Goal: Task Accomplishment & Management: Use online tool/utility

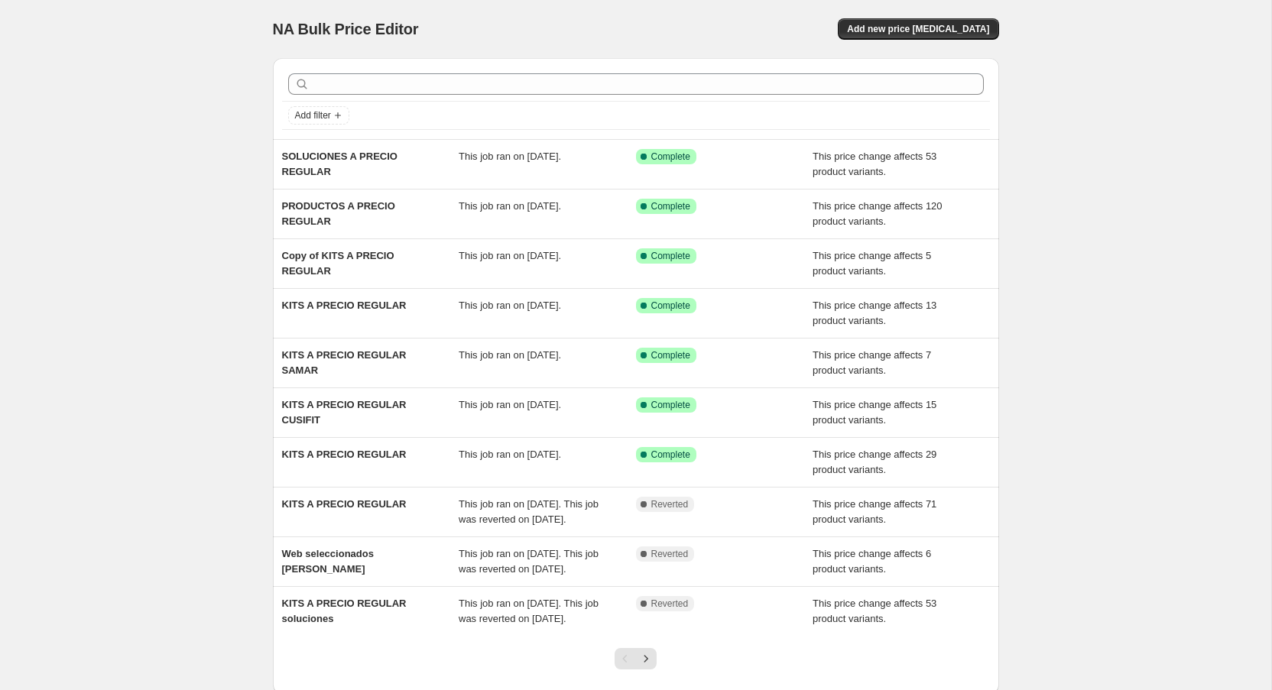
click at [165, 300] on div "NA Bulk Price Editor. This page is ready NA Bulk Price Editor Add new price cha…" at bounding box center [636, 394] width 1272 height 788
click at [158, 104] on div "NA Bulk Price Editor. This page is ready NA Bulk Price Editor Add new price cha…" at bounding box center [636, 394] width 1272 height 788
click at [962, 37] on button "Add new price [MEDICAL_DATA]" at bounding box center [918, 28] width 161 height 21
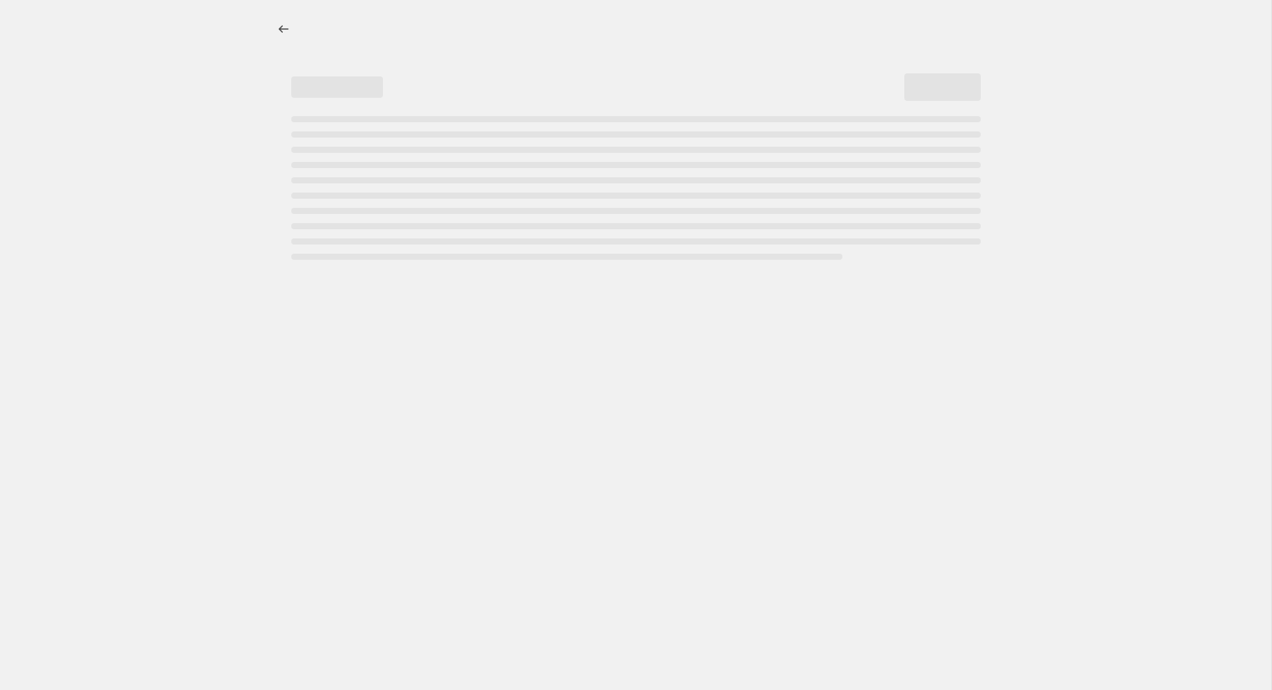
select select "percentage"
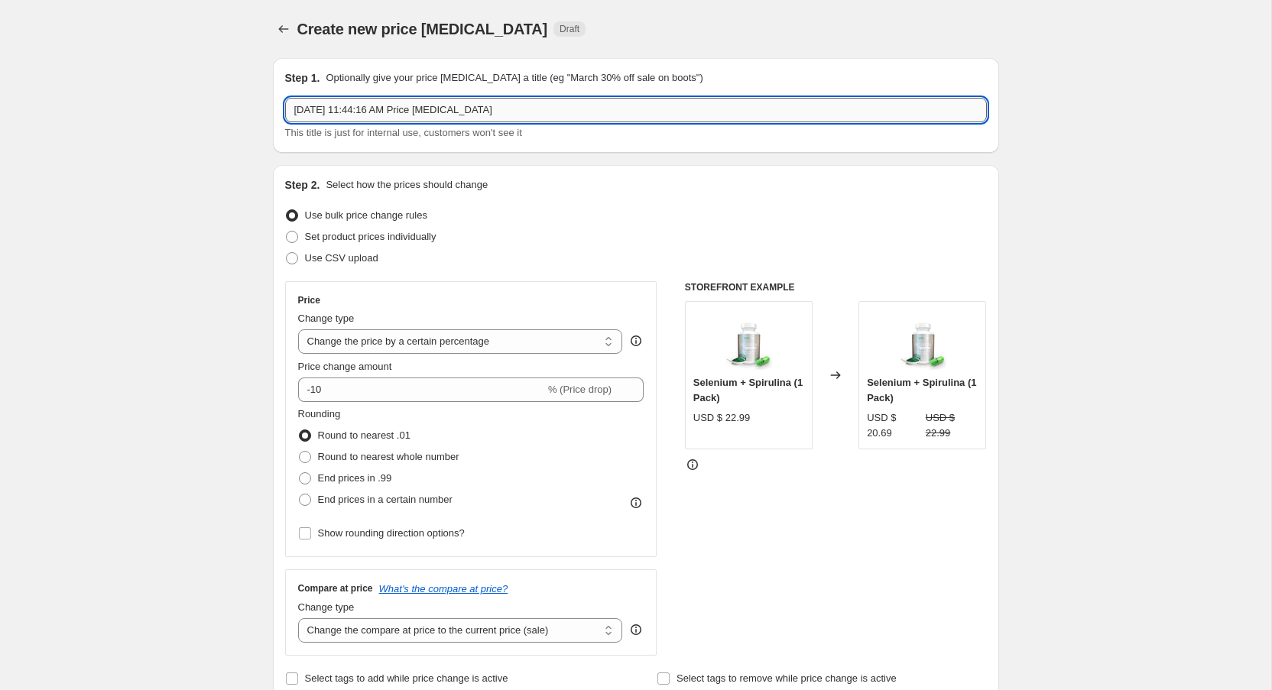
drag, startPoint x: 522, startPoint y: 109, endPoint x: 231, endPoint y: 117, distance: 291.4
click at [285, 117] on input "Sep 23, 2025, 11:44:16 AM Price change job" at bounding box center [636, 110] width 702 height 24
click at [461, 105] on input "t" at bounding box center [636, 110] width 702 height 24
type input "t"
type input "Test Vitamins Job"
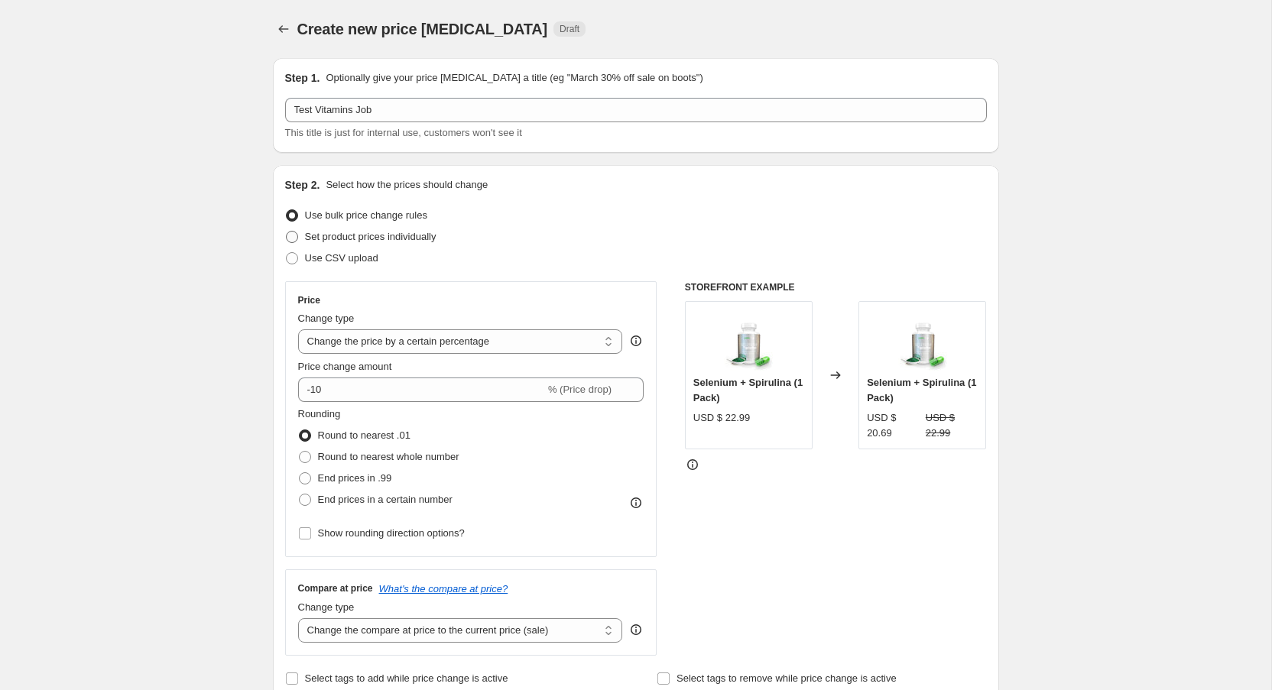
click at [291, 235] on span at bounding box center [292, 237] width 12 height 12
click at [287, 232] on input "Set product prices individually" at bounding box center [286, 231] width 1 height 1
radio input "true"
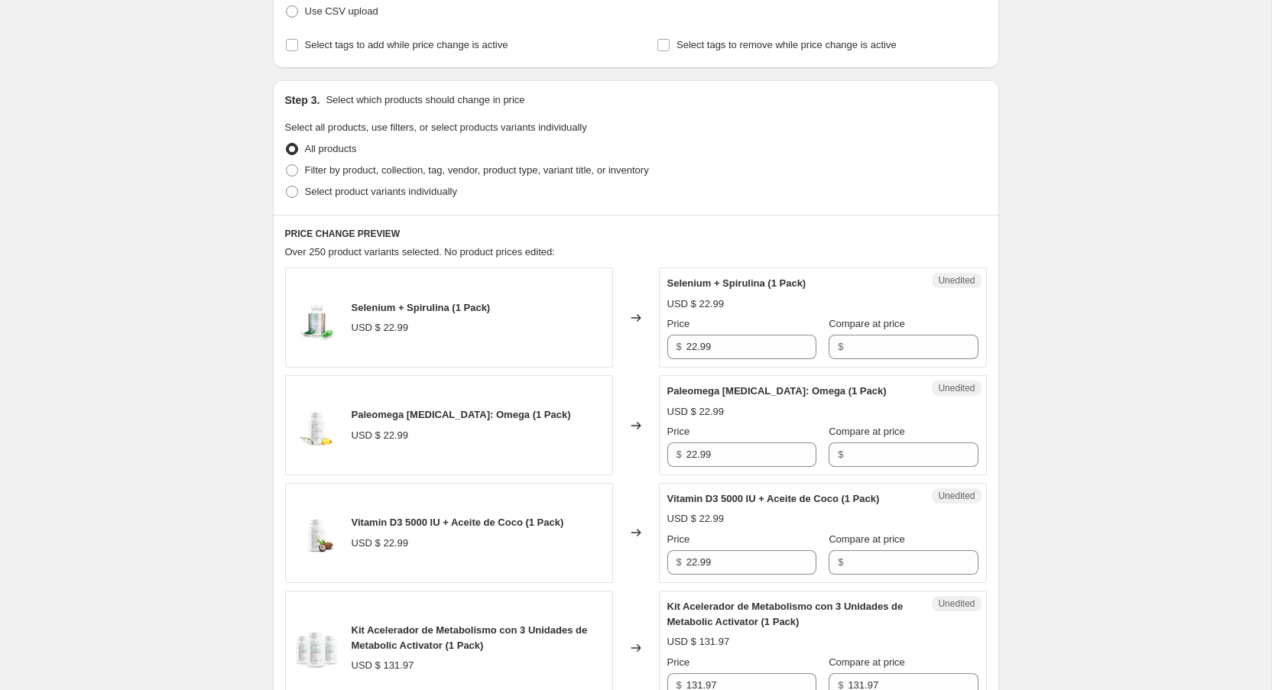
scroll to position [248, 0]
click at [288, 195] on span at bounding box center [292, 191] width 12 height 12
click at [287, 186] on input "Select product variants individually" at bounding box center [286, 185] width 1 height 1
radio input "true"
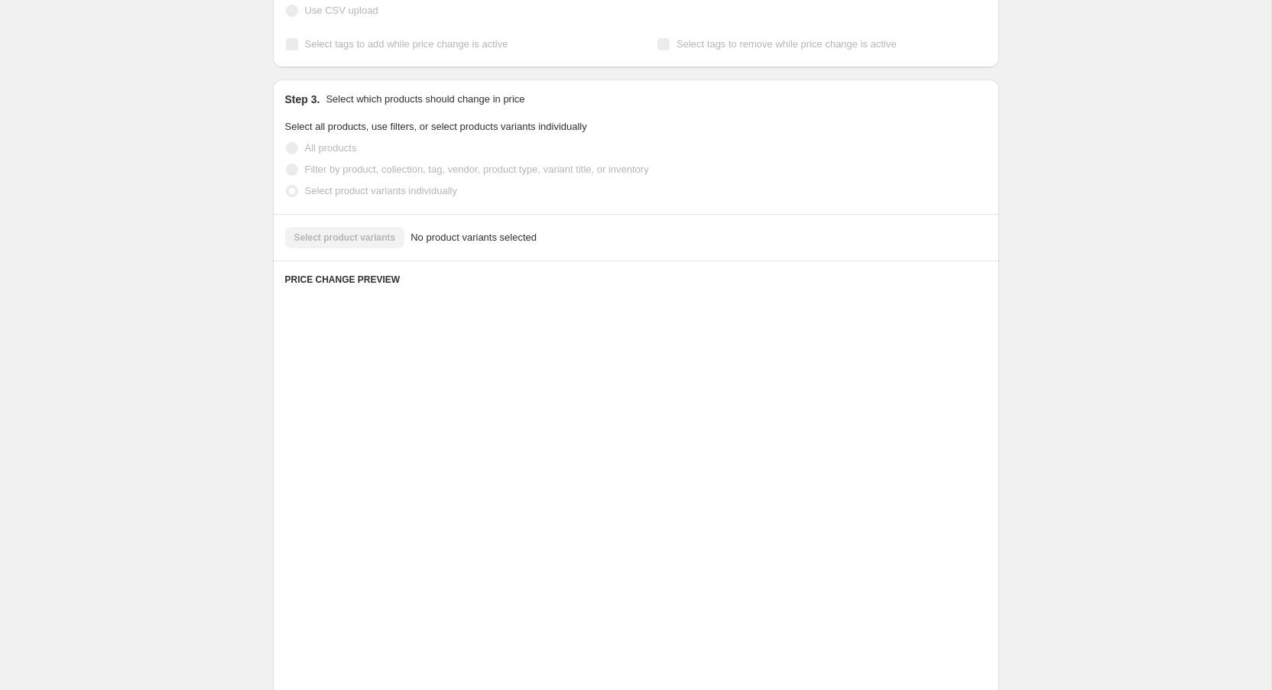
scroll to position [112, 0]
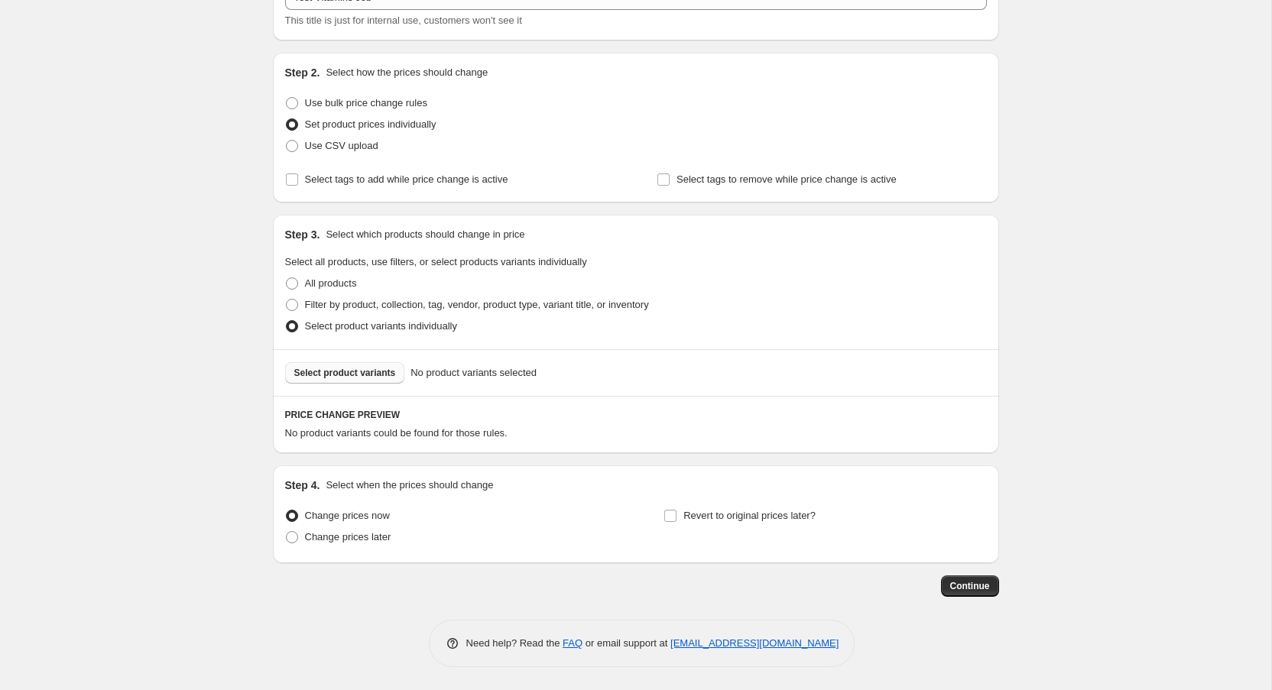
click at [377, 375] on span "Select product variants" at bounding box center [345, 373] width 102 height 12
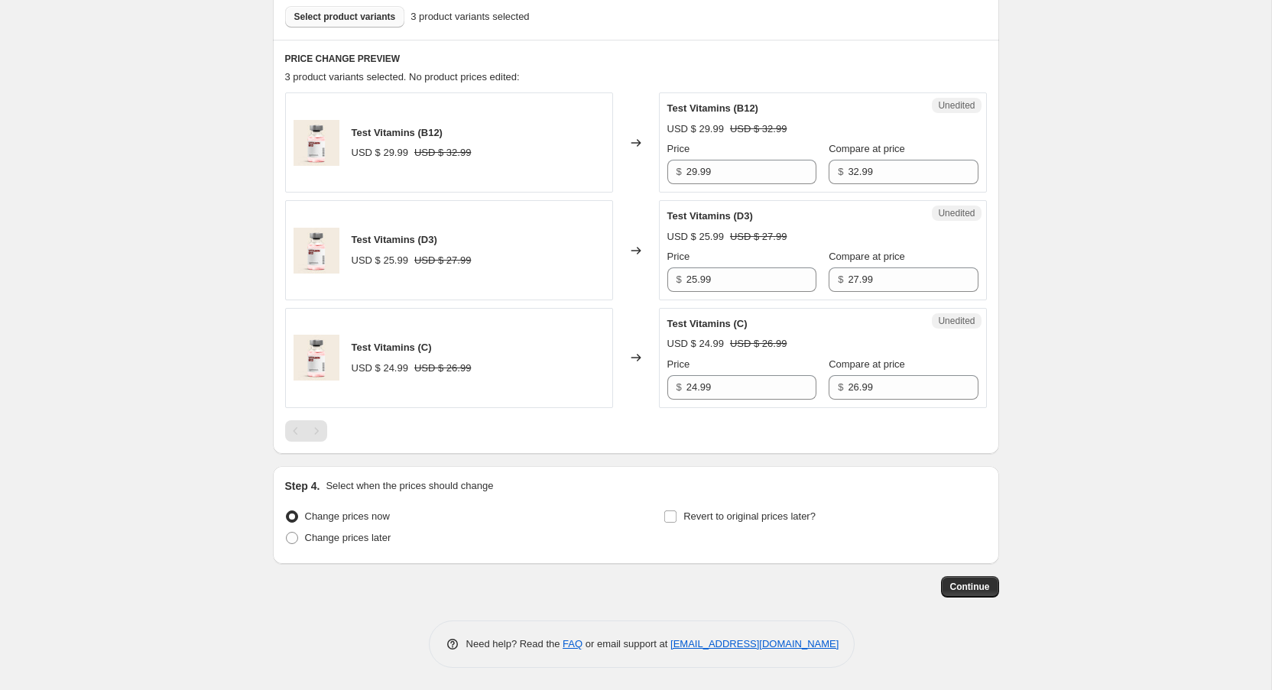
scroll to position [469, 0]
click at [985, 583] on span "Continue" at bounding box center [970, 586] width 40 height 12
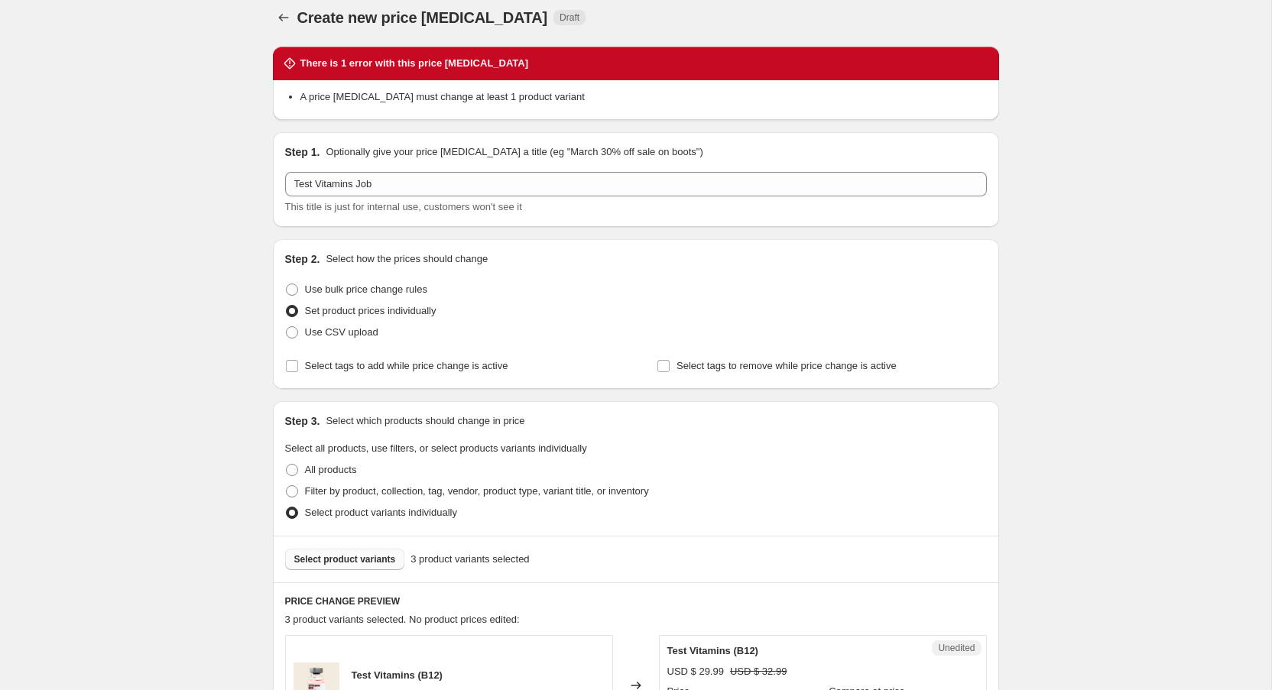
scroll to position [0, 0]
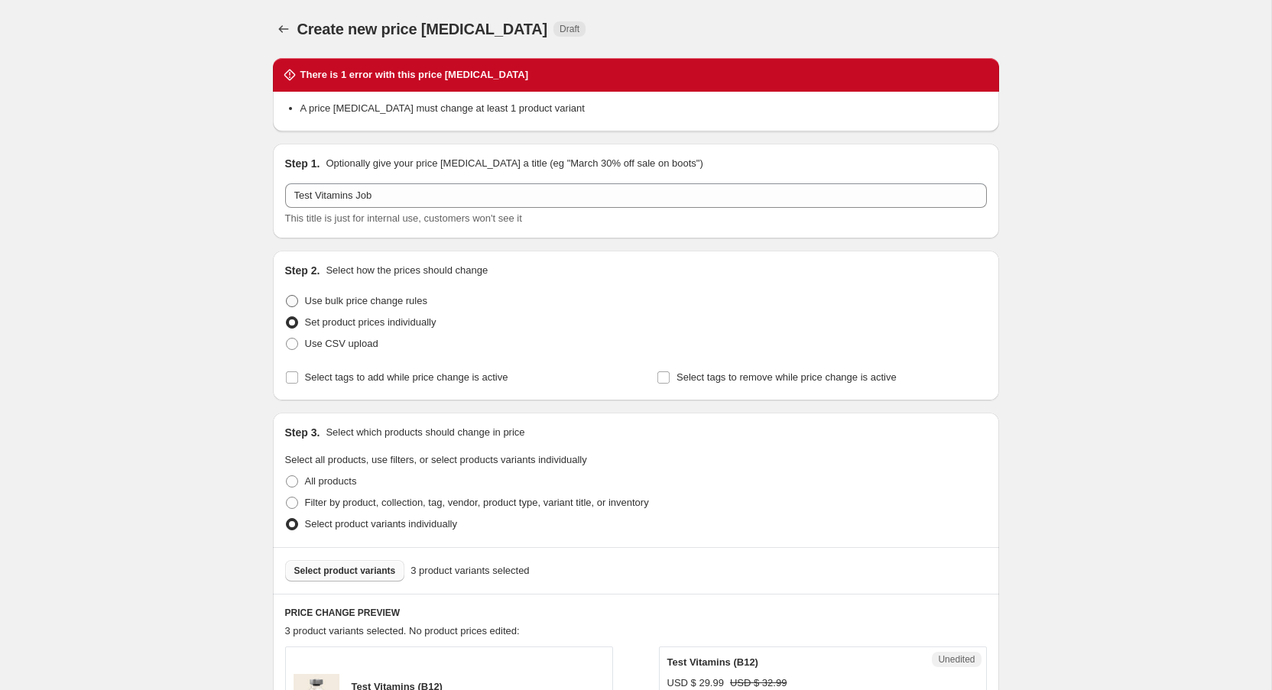
click at [318, 301] on span "Use bulk price change rules" at bounding box center [366, 300] width 122 height 11
click at [287, 296] on input "Use bulk price change rules" at bounding box center [286, 295] width 1 height 1
radio input "true"
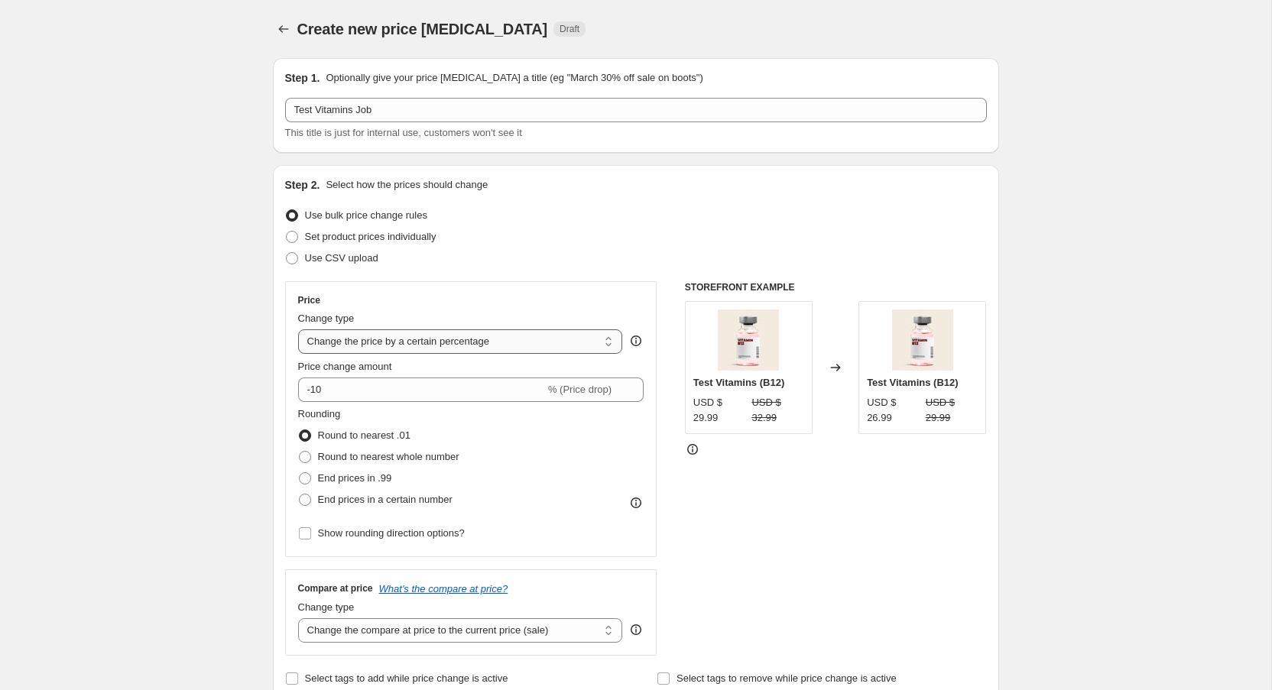
click at [298, 330] on select "Change the price to a certain amount Change the price by a certain amount Chang…" at bounding box center [460, 342] width 325 height 24
select select "ecap"
click option "Change the price to the current compare at price (price before sale)" at bounding box center [0, 0] width 0 height 0
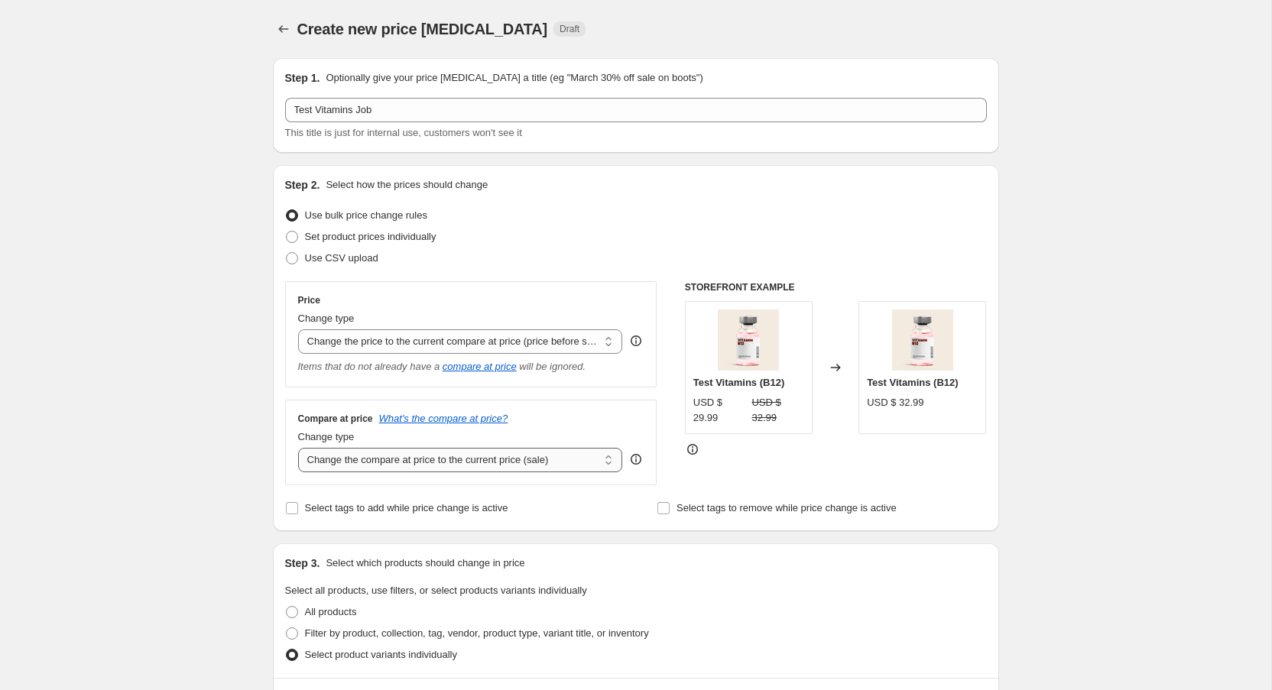
click at [298, 448] on select "Change the compare at price to the current price (sale) Change the compare at p…" at bounding box center [460, 460] width 325 height 24
select select "no_change"
click option "Don't change the compare at price" at bounding box center [0, 0] width 0 height 0
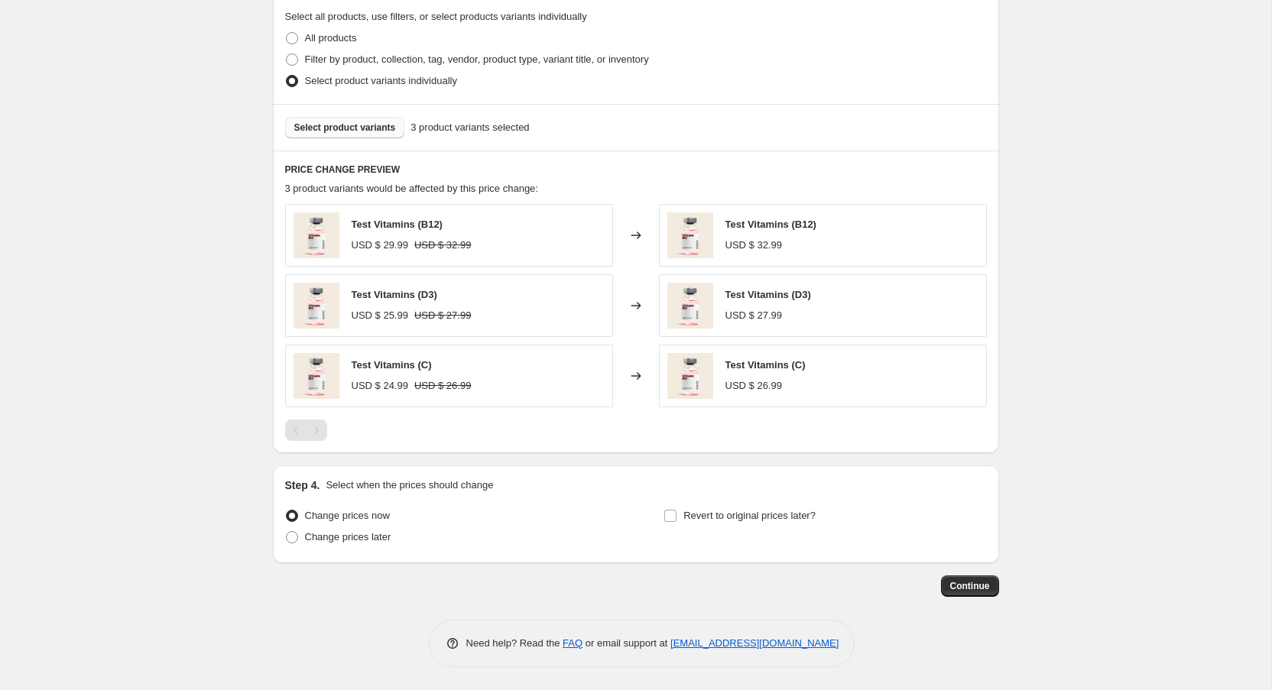
scroll to position [575, 0]
click at [970, 593] on button "Continue" at bounding box center [970, 586] width 58 height 21
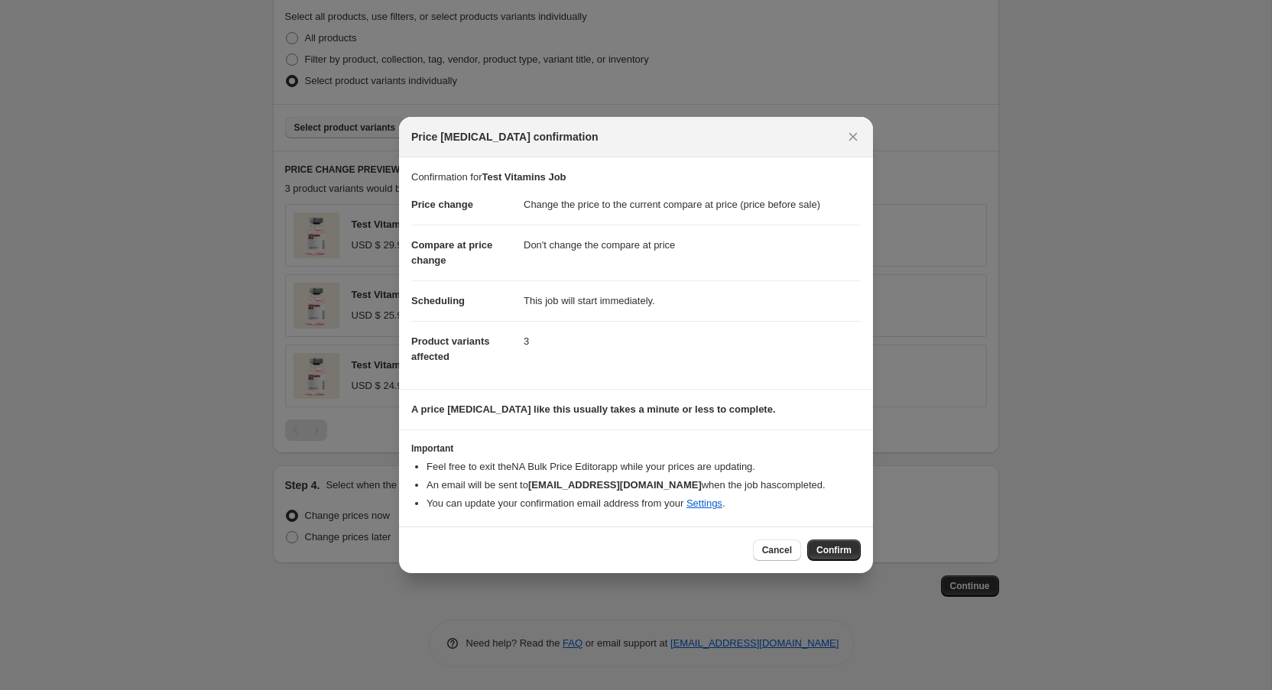
click at [838, 547] on span "Confirm" at bounding box center [834, 550] width 35 height 12
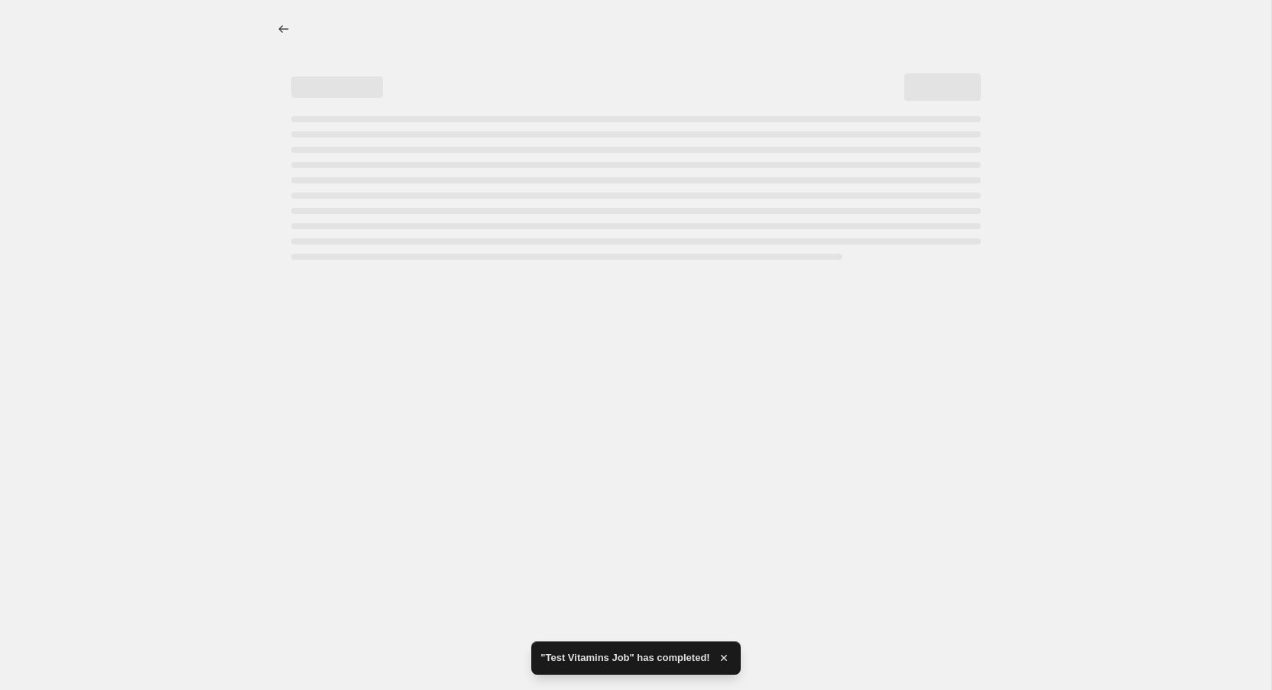
select select "ecap"
select select "no_change"
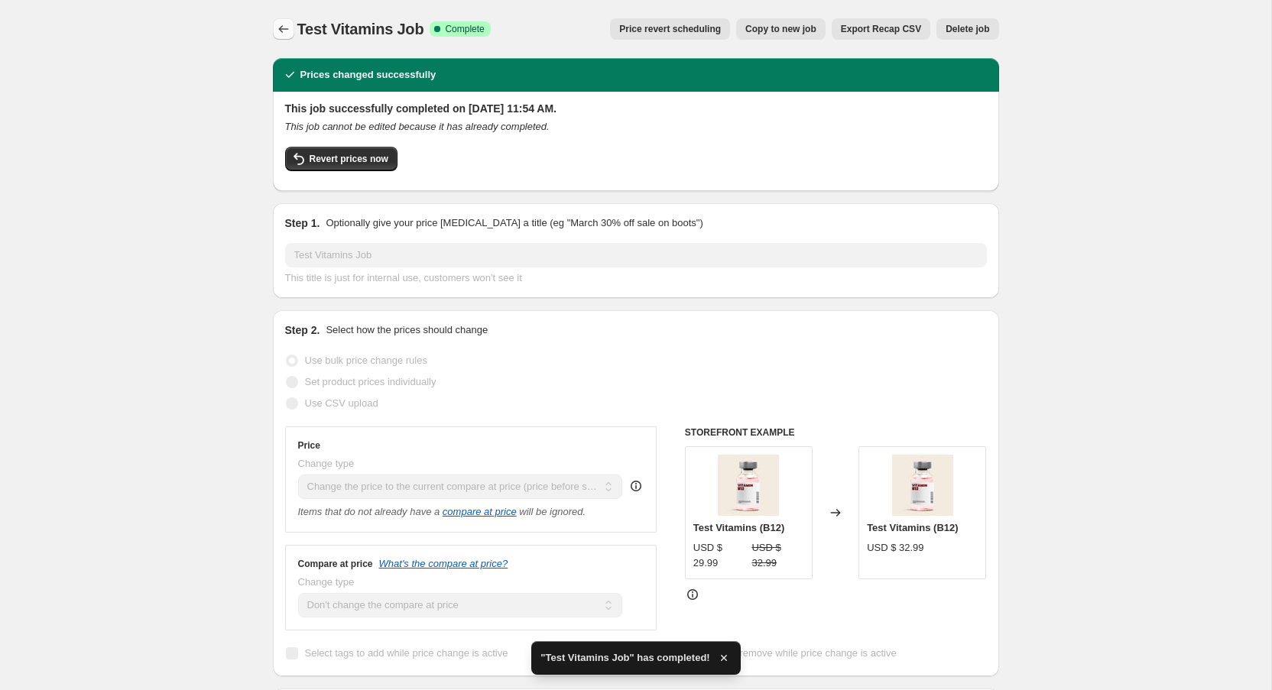
click at [281, 24] on icon "Price change jobs" at bounding box center [283, 28] width 15 height 15
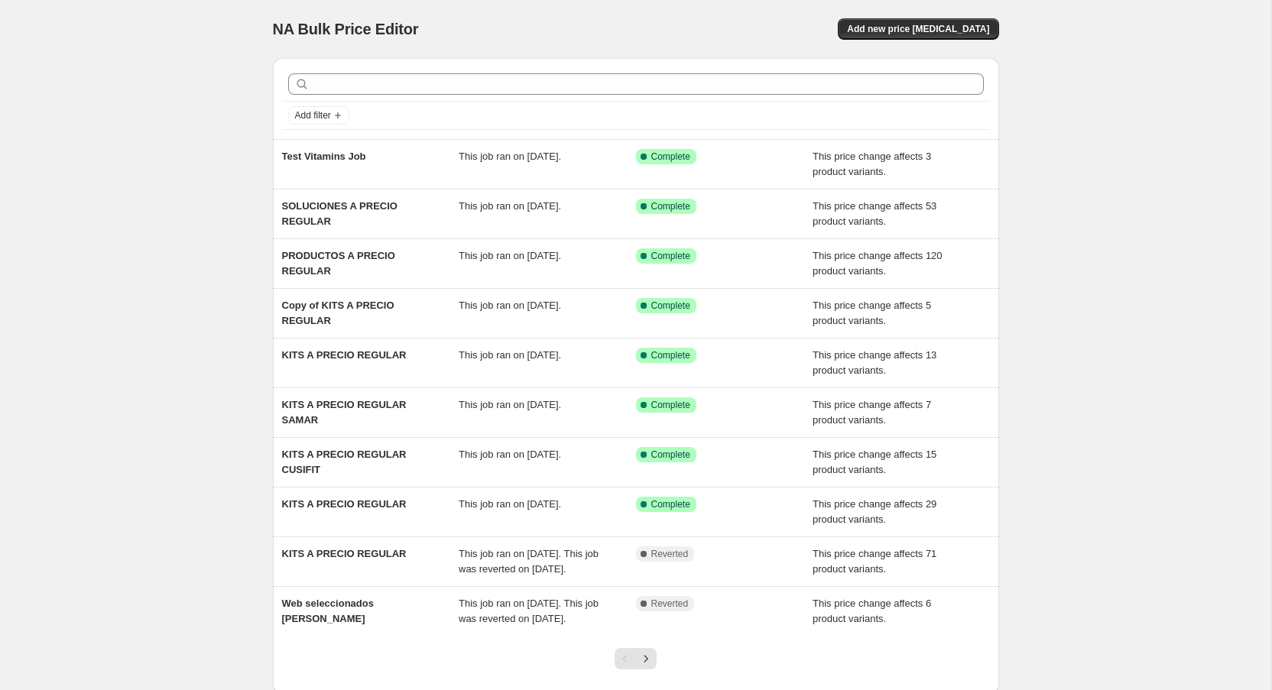
click at [1166, 73] on div "NA Bulk Price Editor. This page is ready NA Bulk Price Editor Add new price [ME…" at bounding box center [636, 394] width 1272 height 788
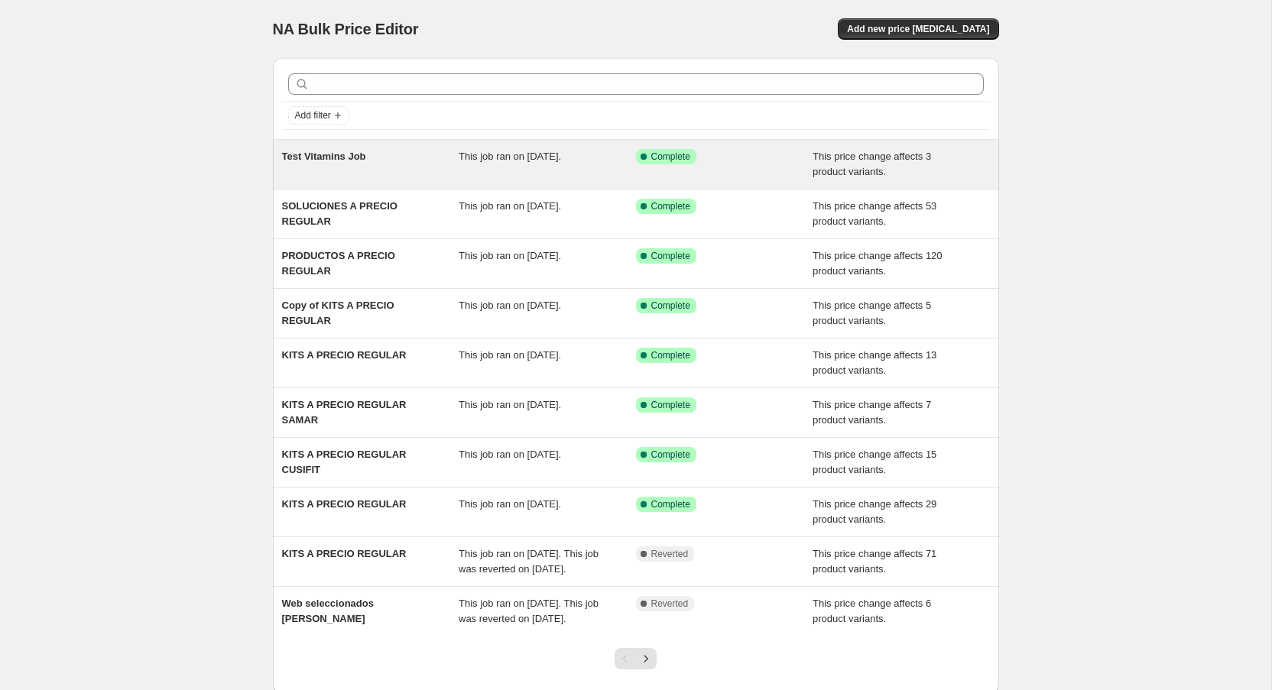
click at [393, 165] on div "Test Vitamins Job" at bounding box center [370, 164] width 177 height 31
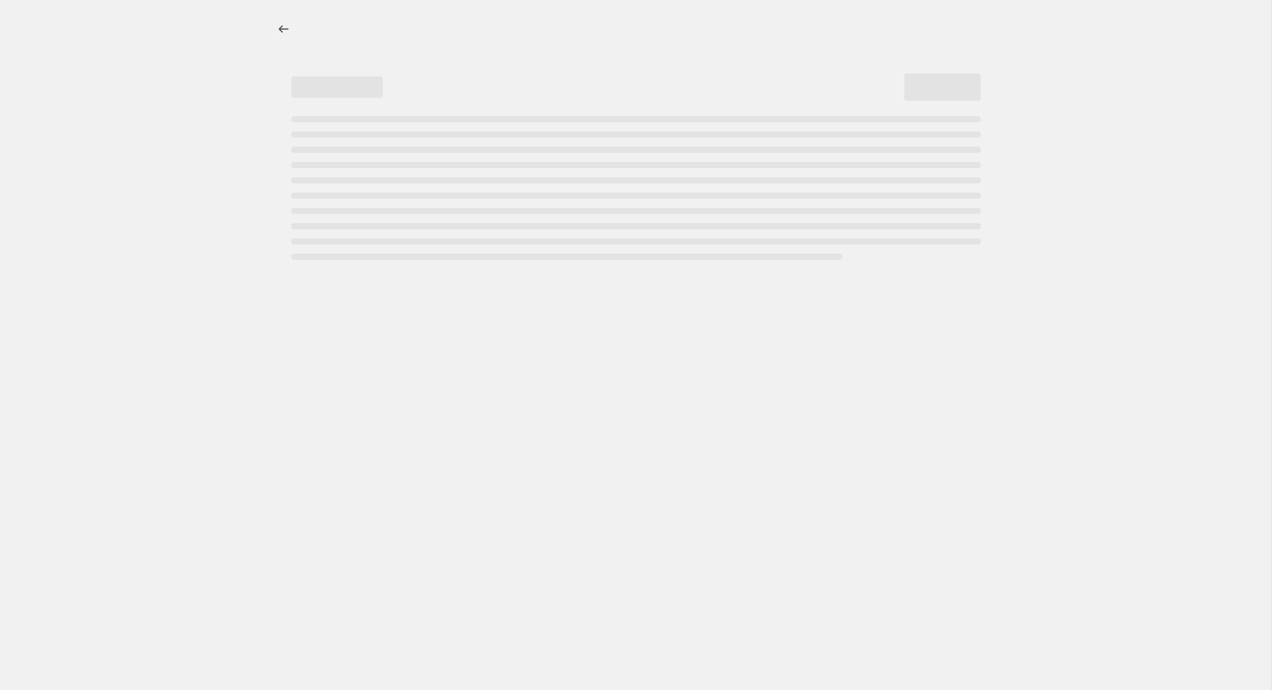
select select "ecap"
select select "no_change"
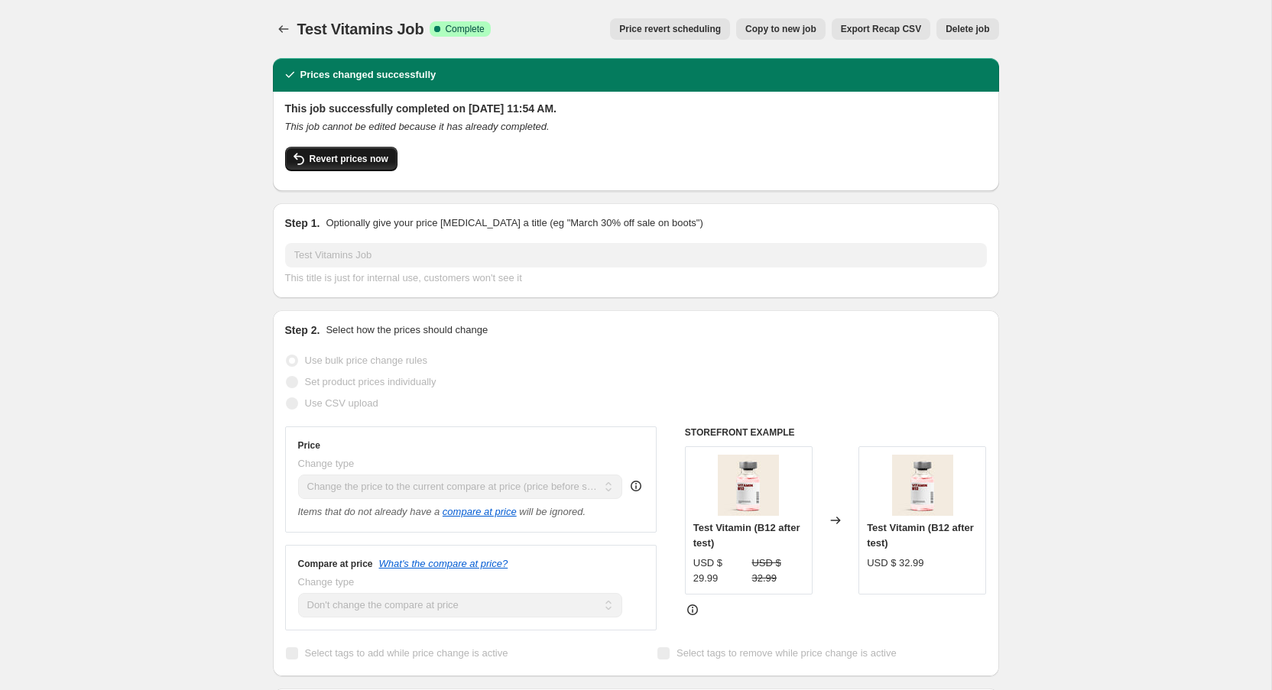
click at [359, 169] on button "Revert prices now" at bounding box center [341, 159] width 112 height 24
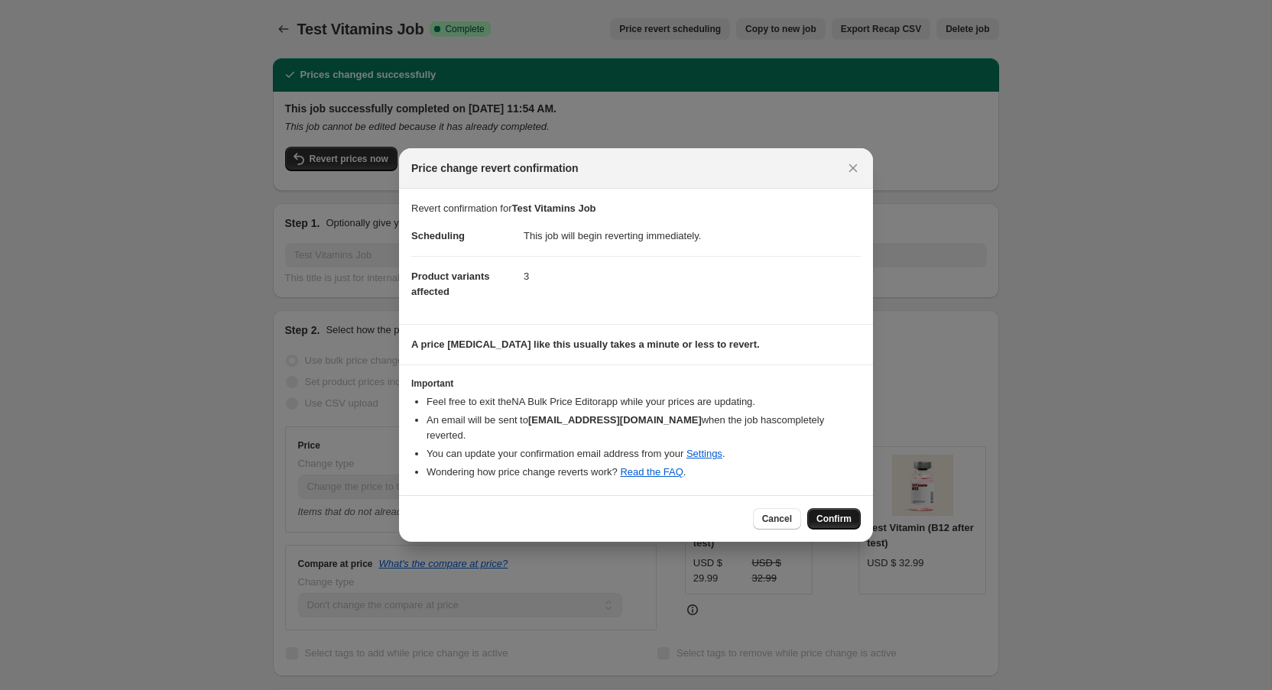
click at [844, 513] on span "Confirm" at bounding box center [834, 519] width 35 height 12
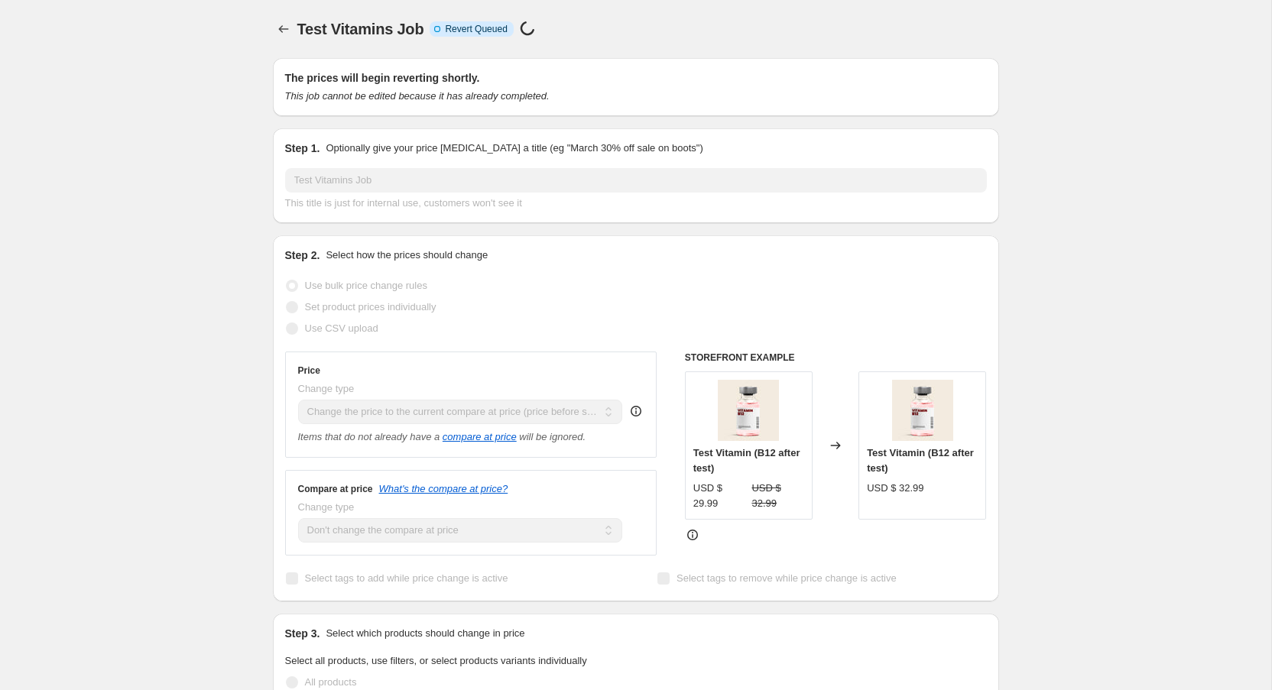
select select "ecap"
select select "no_change"
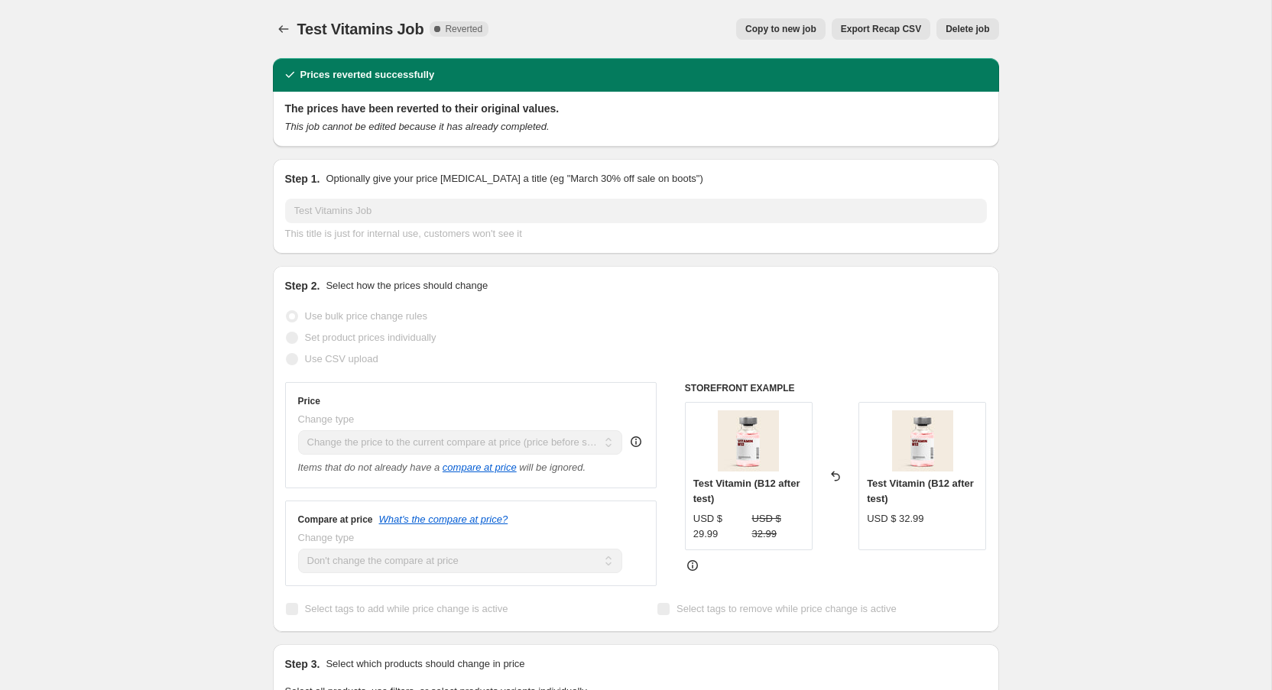
click at [293, 16] on div "Test Vitamins Job. This page is ready Test Vitamins Job Complete Reverted Copy …" at bounding box center [636, 29] width 726 height 58
click at [278, 28] on icon "Price change jobs" at bounding box center [283, 28] width 15 height 15
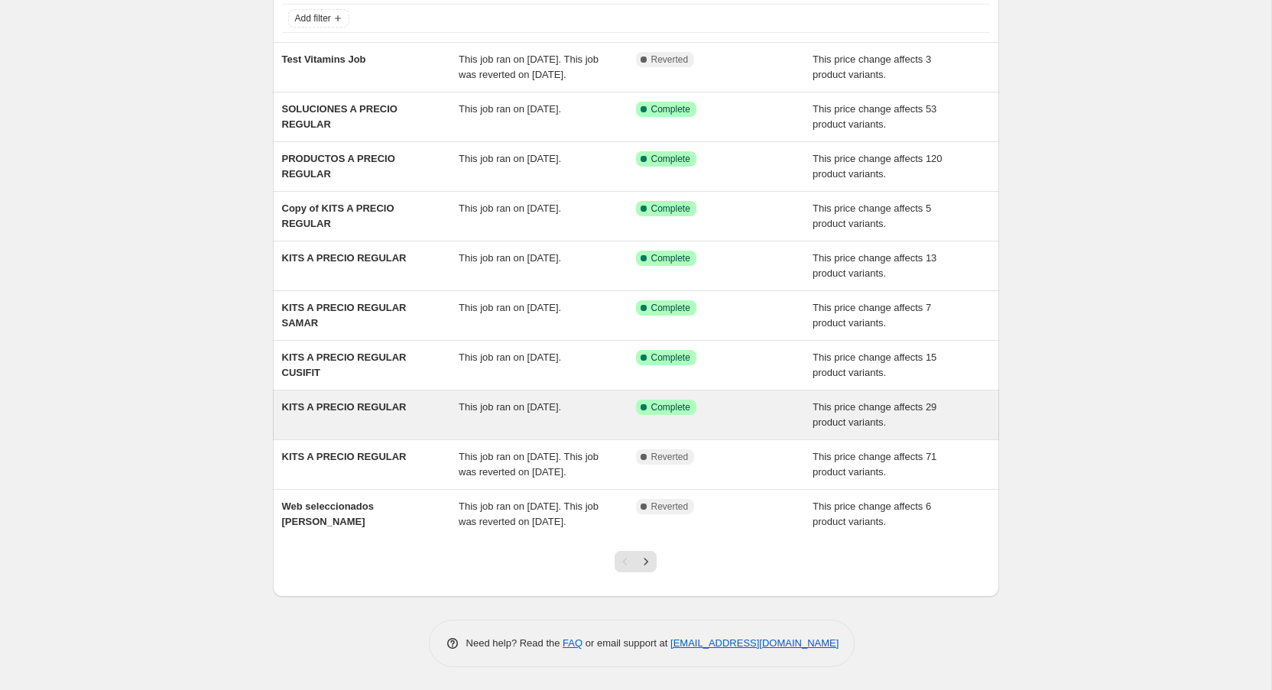
scroll to position [143, 0]
click at [427, 400] on div "KITS A PRECIO REGULAR" at bounding box center [370, 415] width 177 height 31
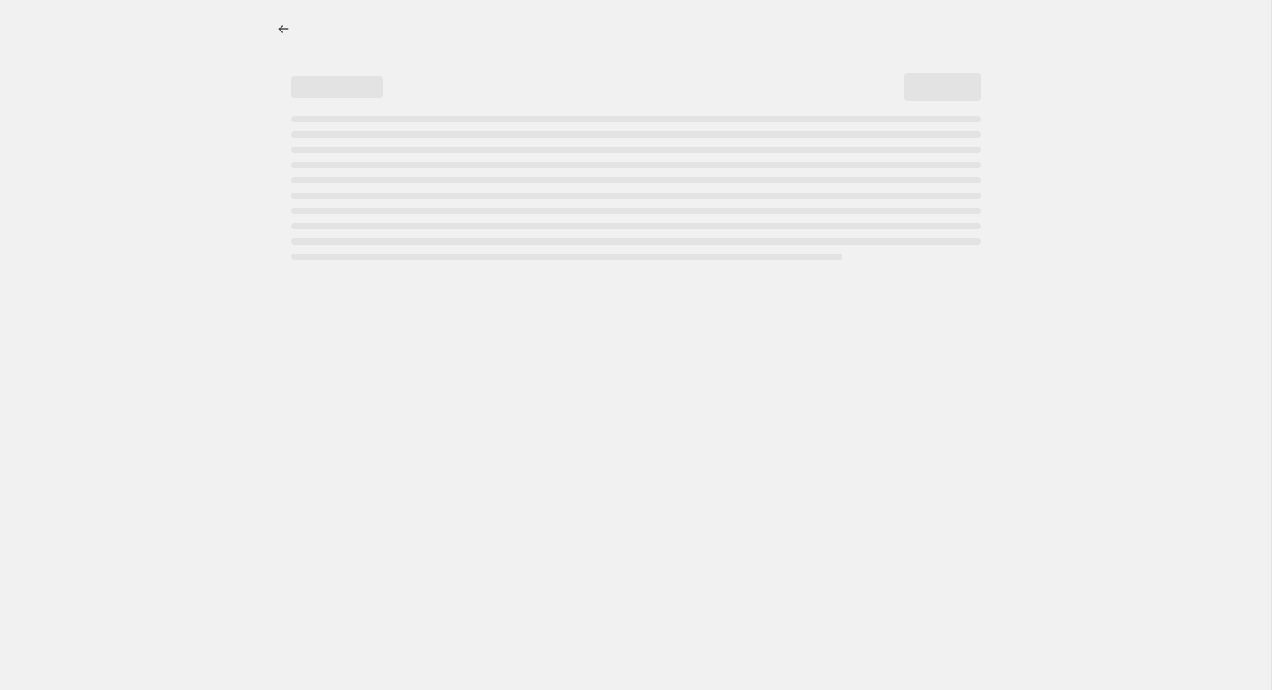
select select "ecap"
select select "no_change"
select select "collection"
select select "title"
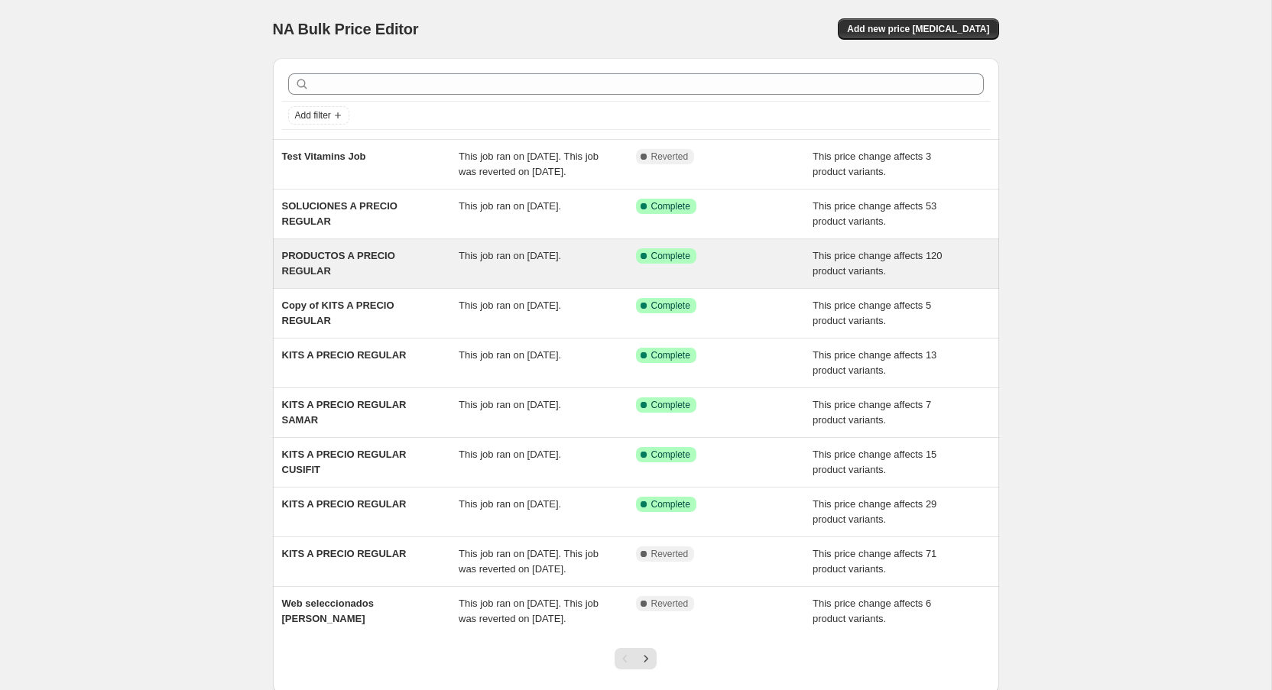
click at [361, 279] on div "PRODUCTOS A PRECIO REGULAR" at bounding box center [370, 264] width 177 height 31
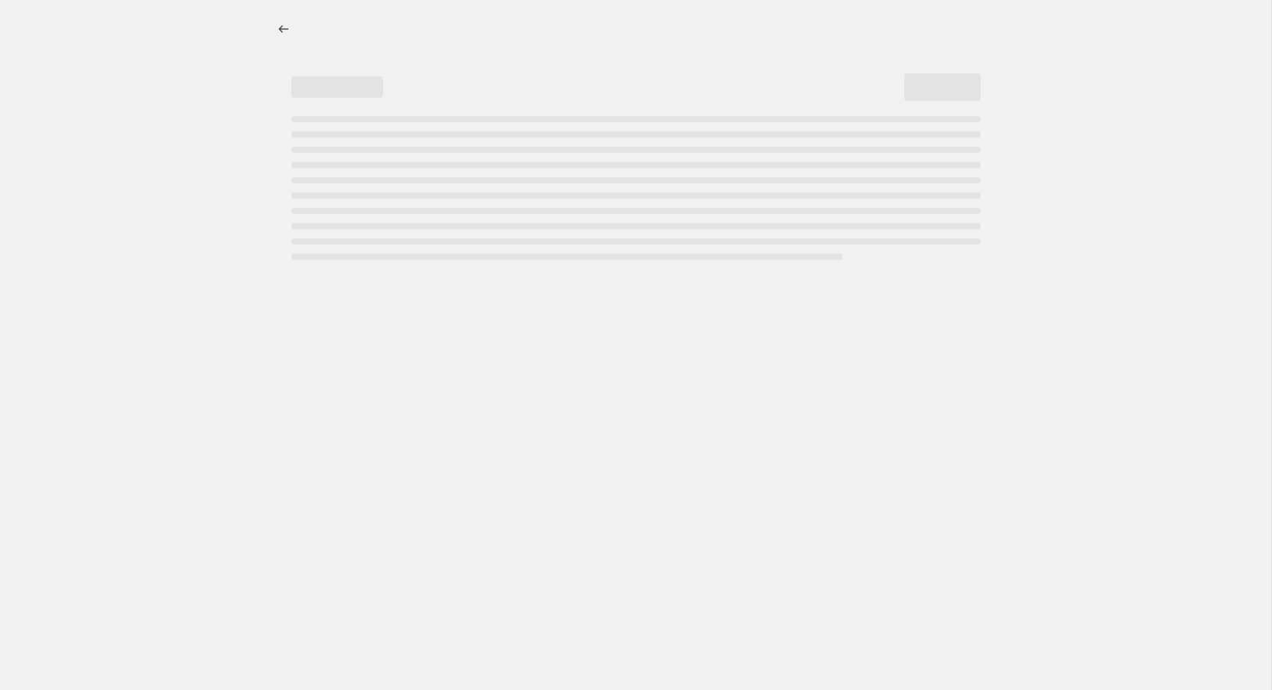
select select "ecap"
select select "no_change"
select select "collection"
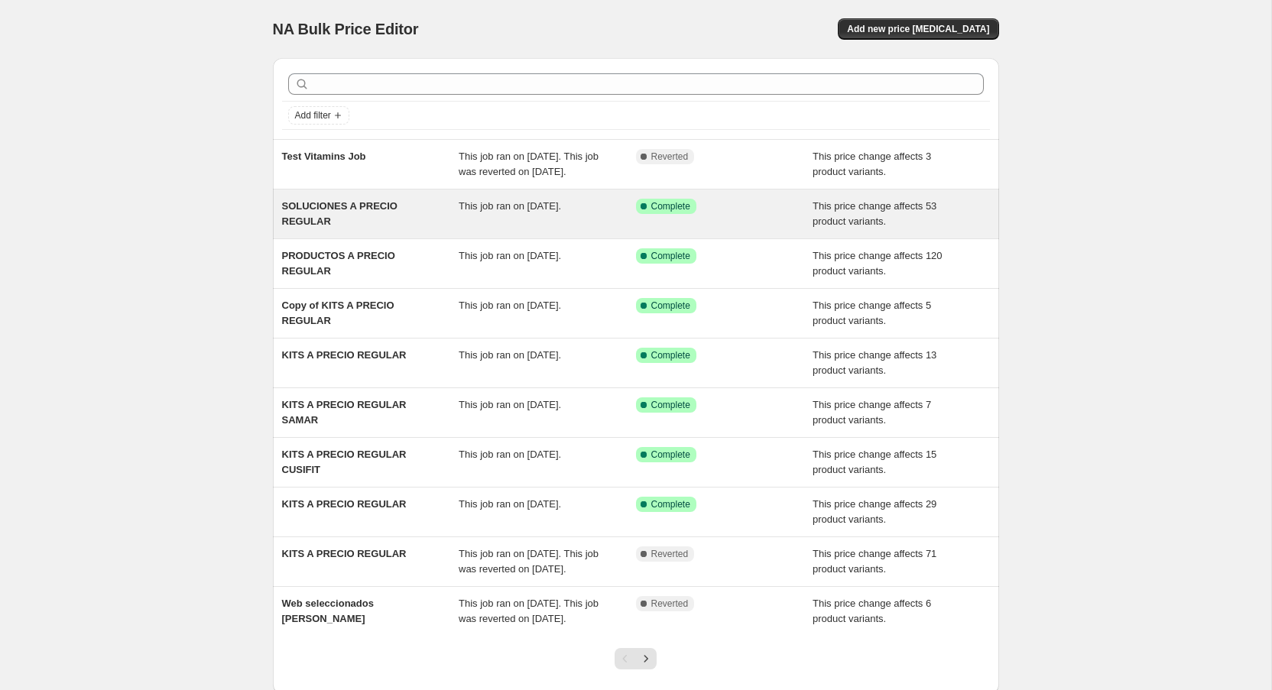
click at [346, 229] on div "SOLUCIONES A PRECIO REGULAR" at bounding box center [370, 214] width 177 height 31
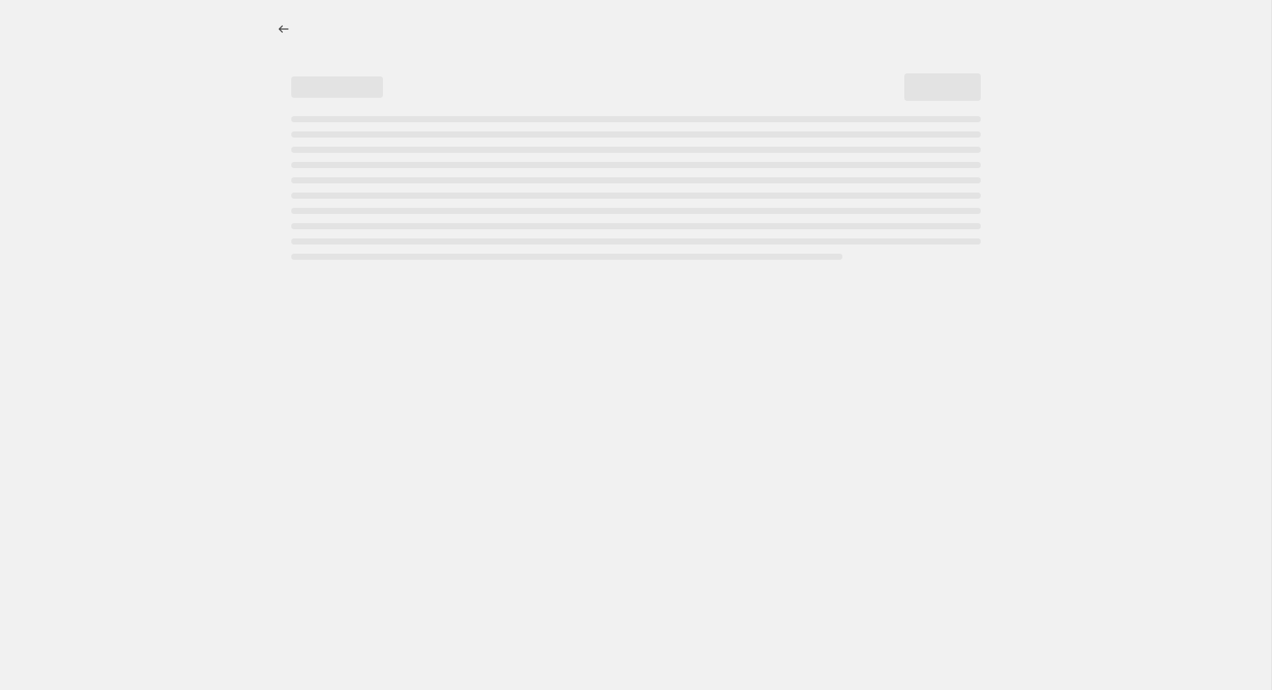
select select "ecap"
select select "no_change"
select select "collection"
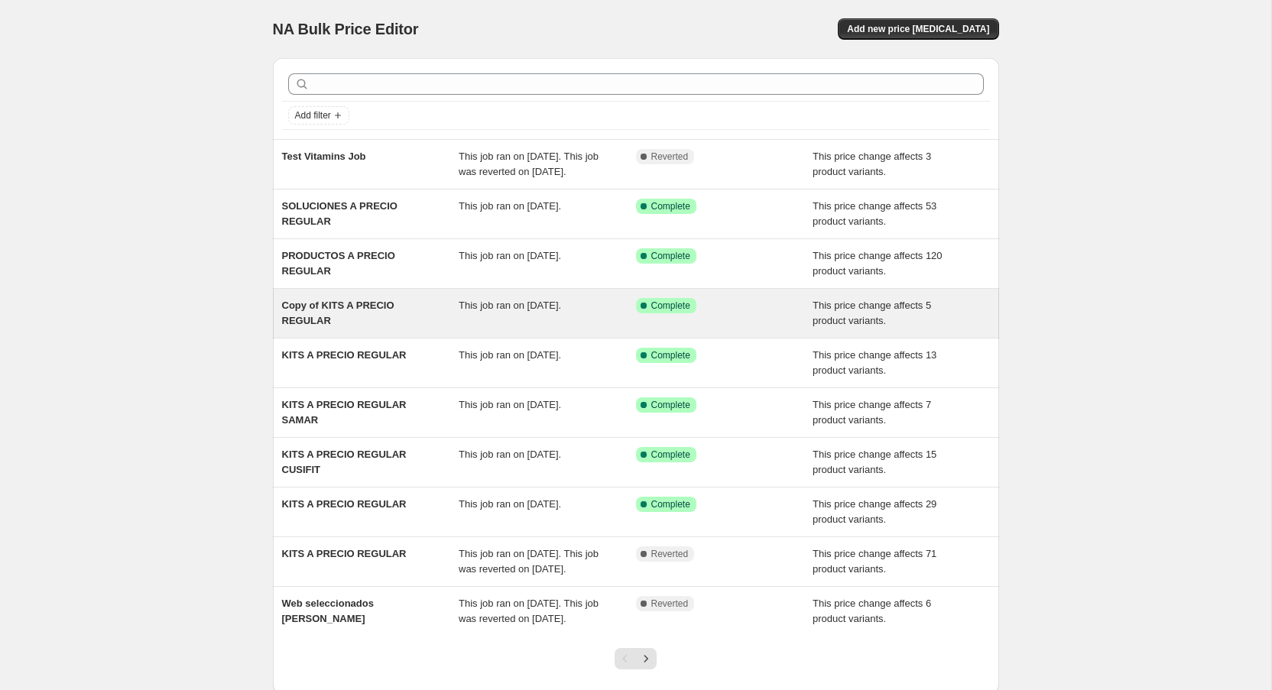
click at [344, 324] on span "Copy of KITS A PRECIO REGULAR" at bounding box center [338, 313] width 112 height 27
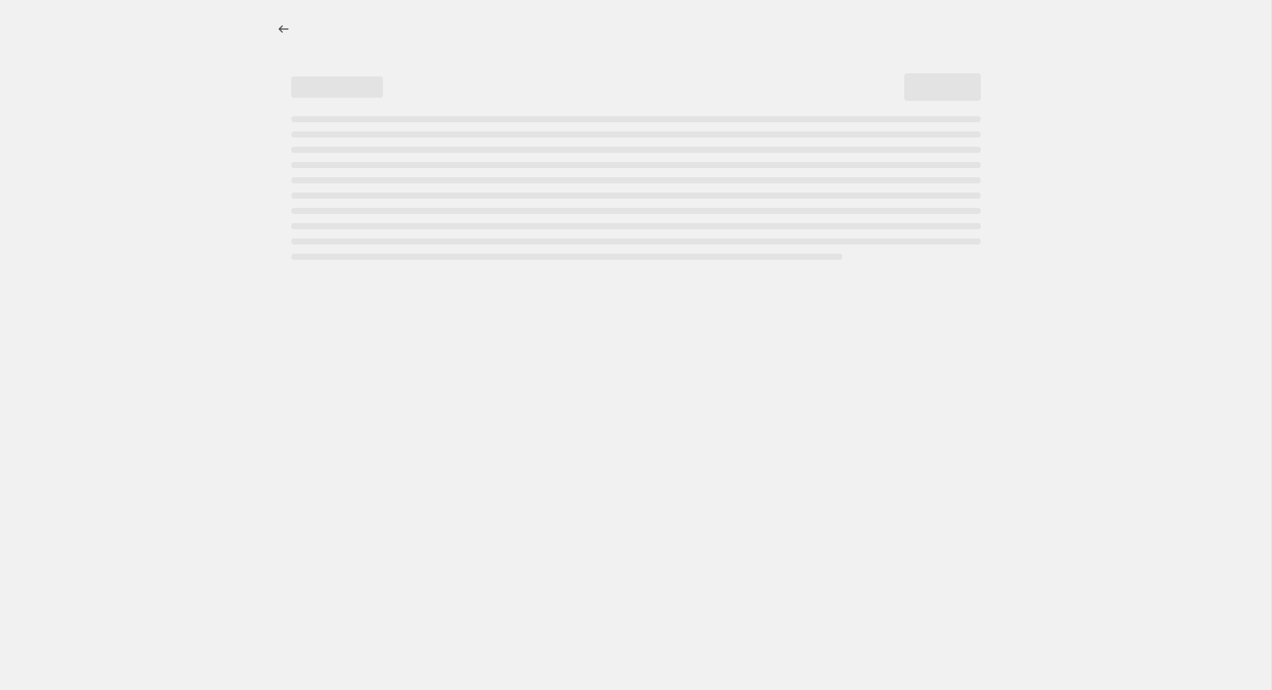
select select "ecap"
select select "no_change"
select select "collection"
select select "title"
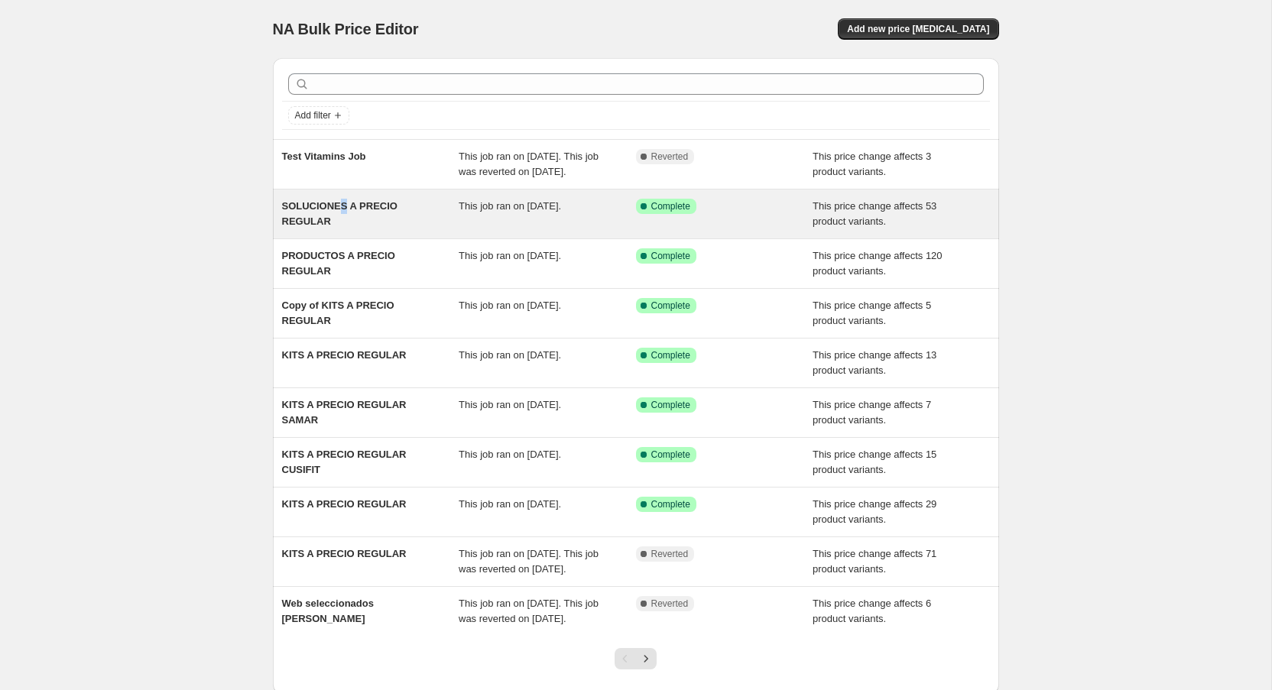
click at [340, 226] on span "SOLUCIONES A PRECIO REGULAR" at bounding box center [339, 213] width 115 height 27
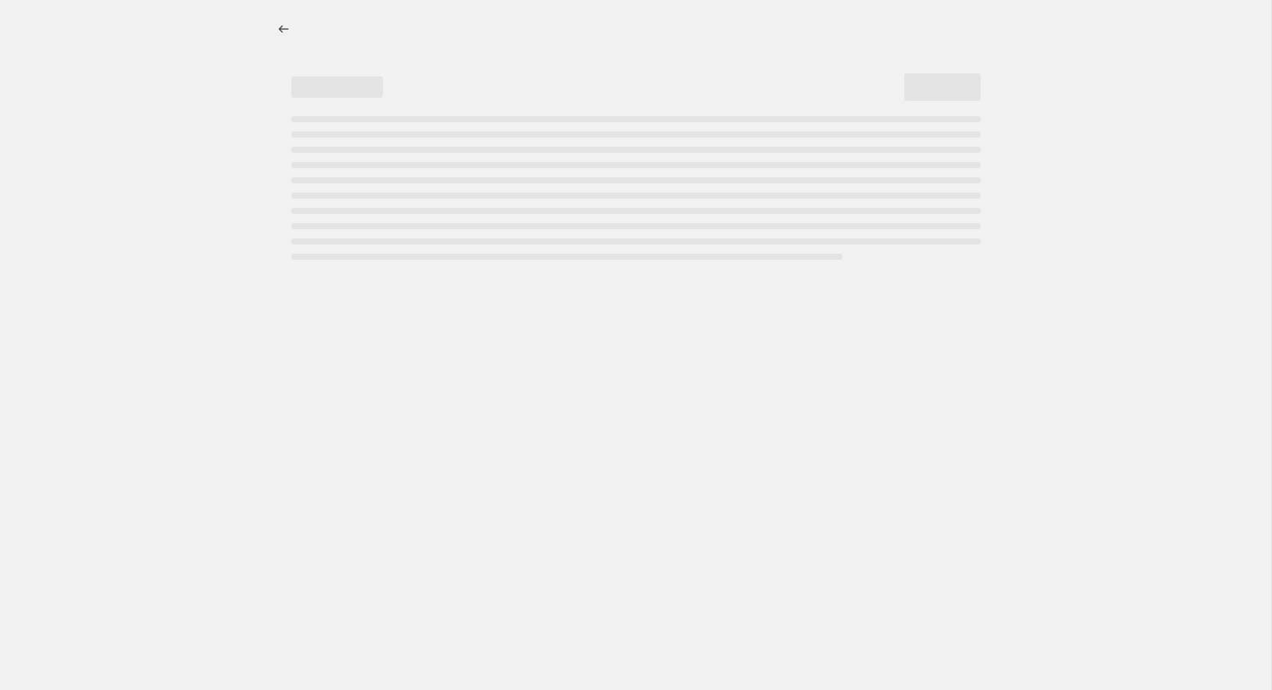
select select "ecap"
select select "no_change"
select select "collection"
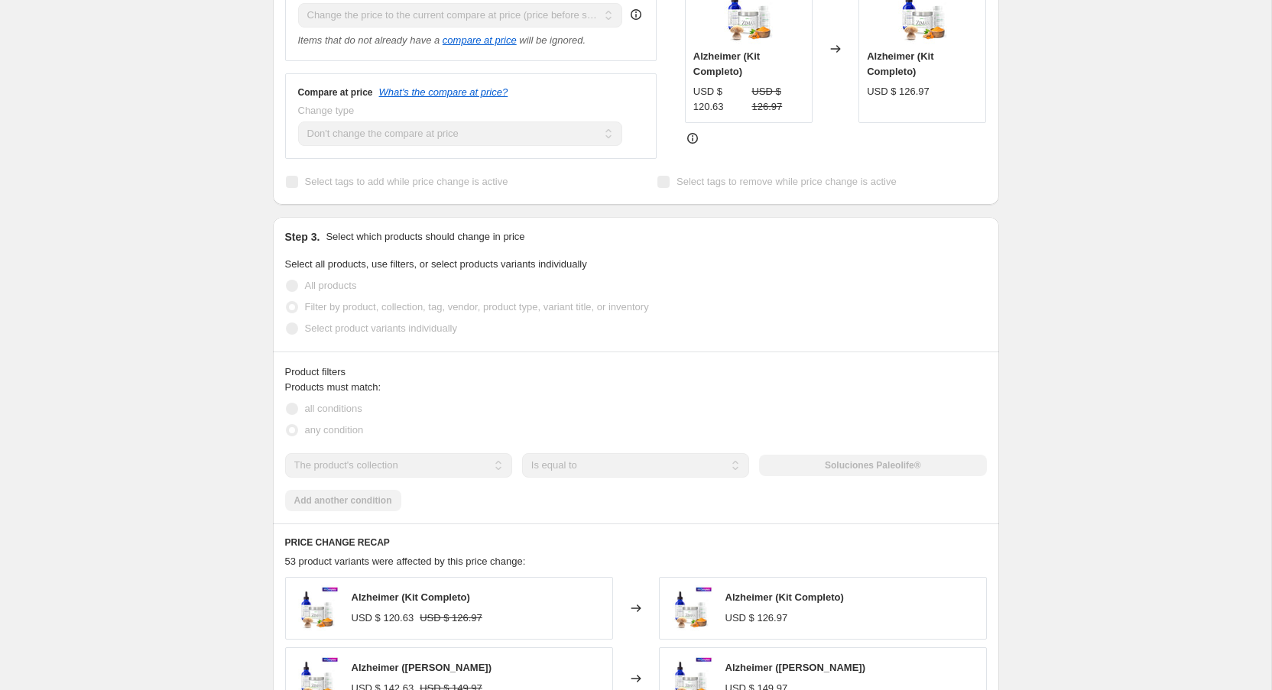
scroll to position [495, 0]
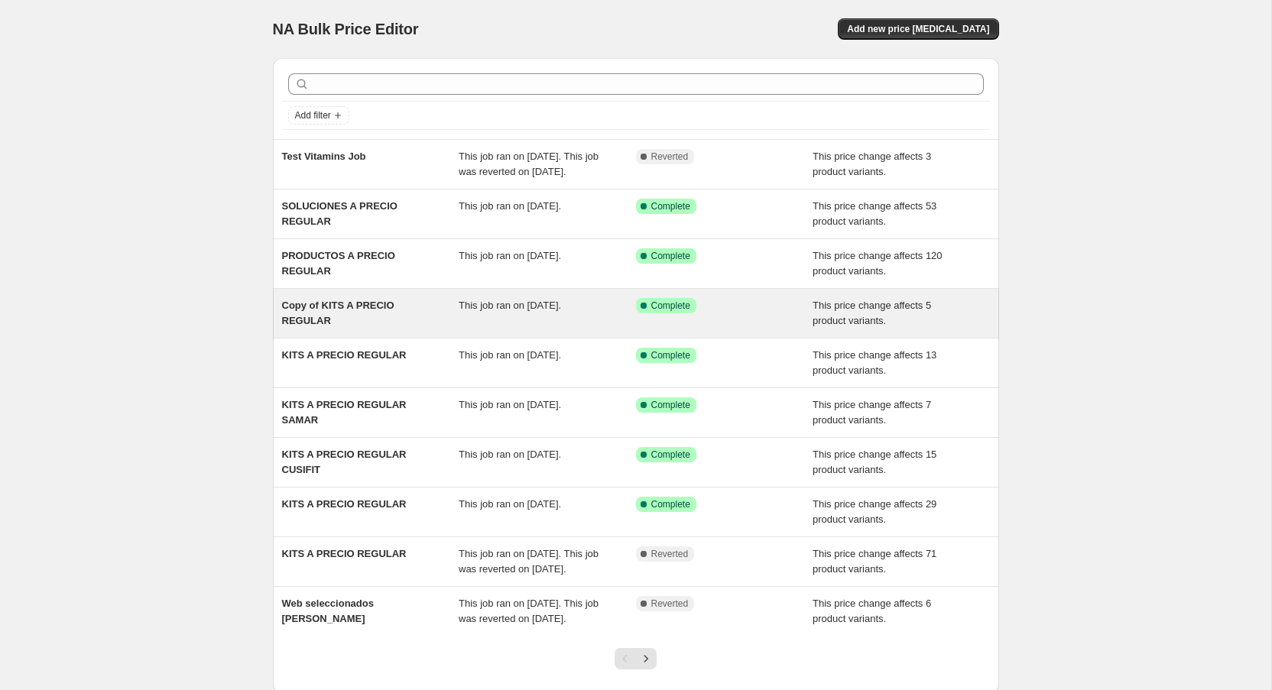
click at [382, 326] on span "Copy of KITS A PRECIO REGULAR" at bounding box center [338, 313] width 112 height 27
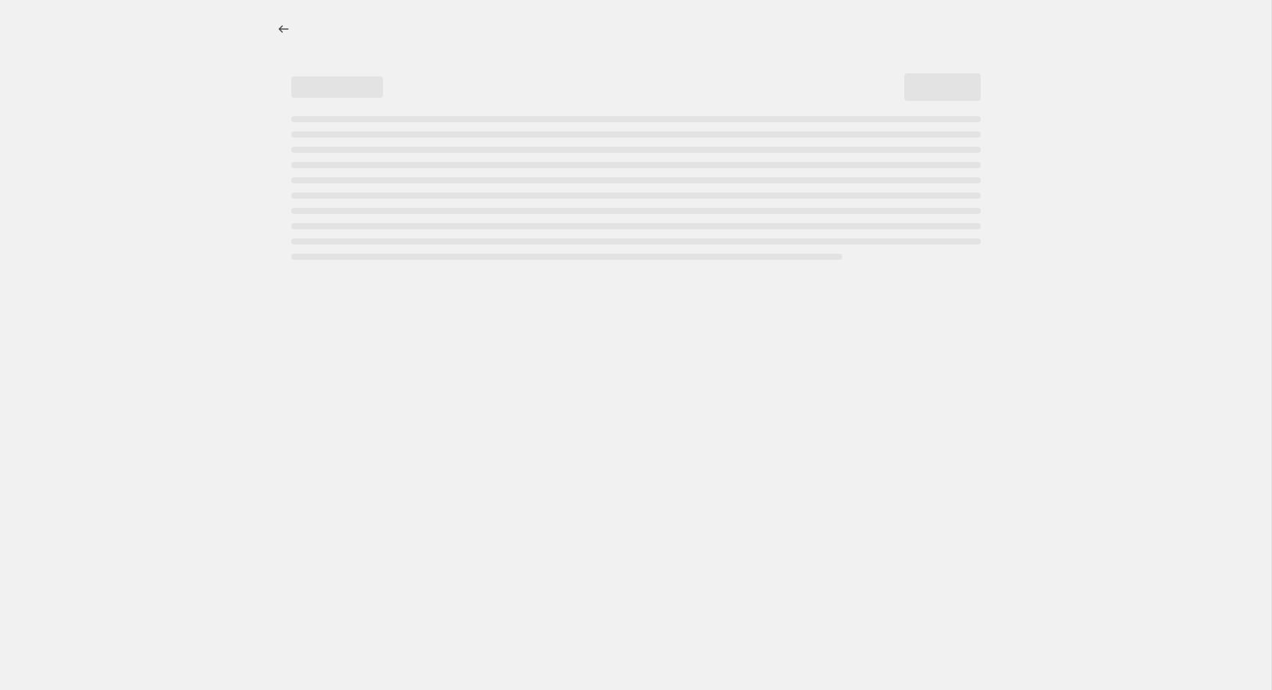
select select "ecap"
select select "no_change"
select select "collection"
select select "title"
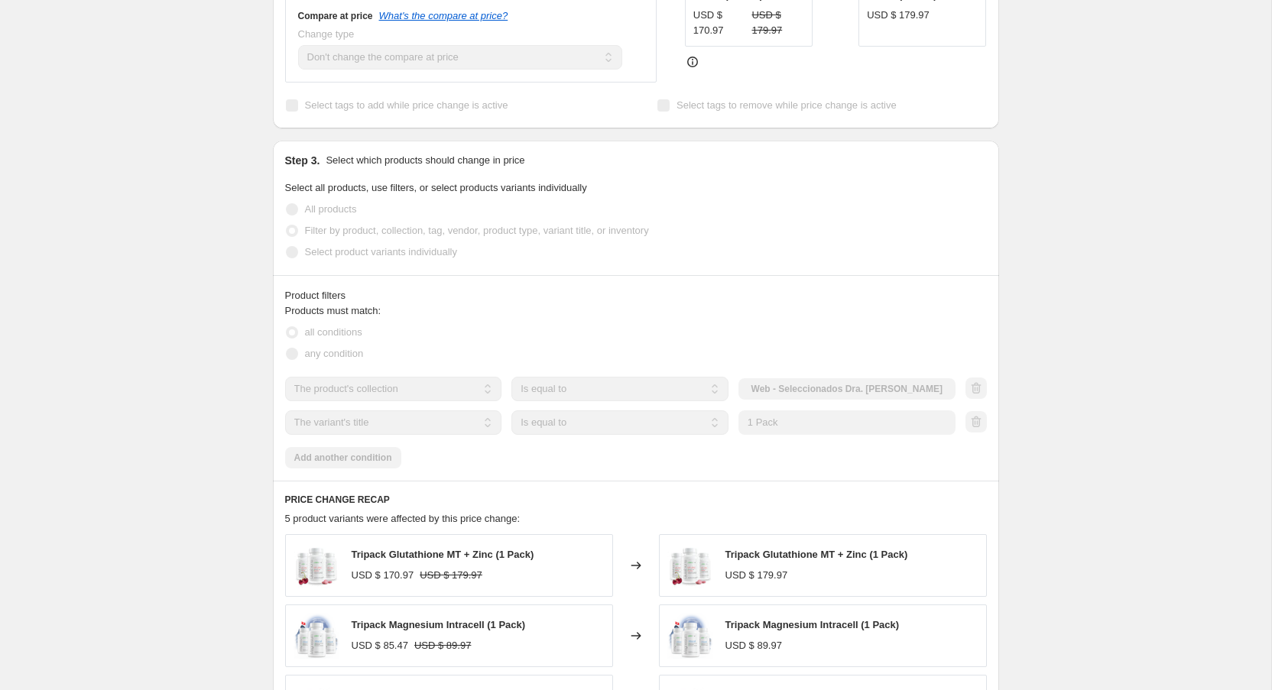
scroll to position [578, 0]
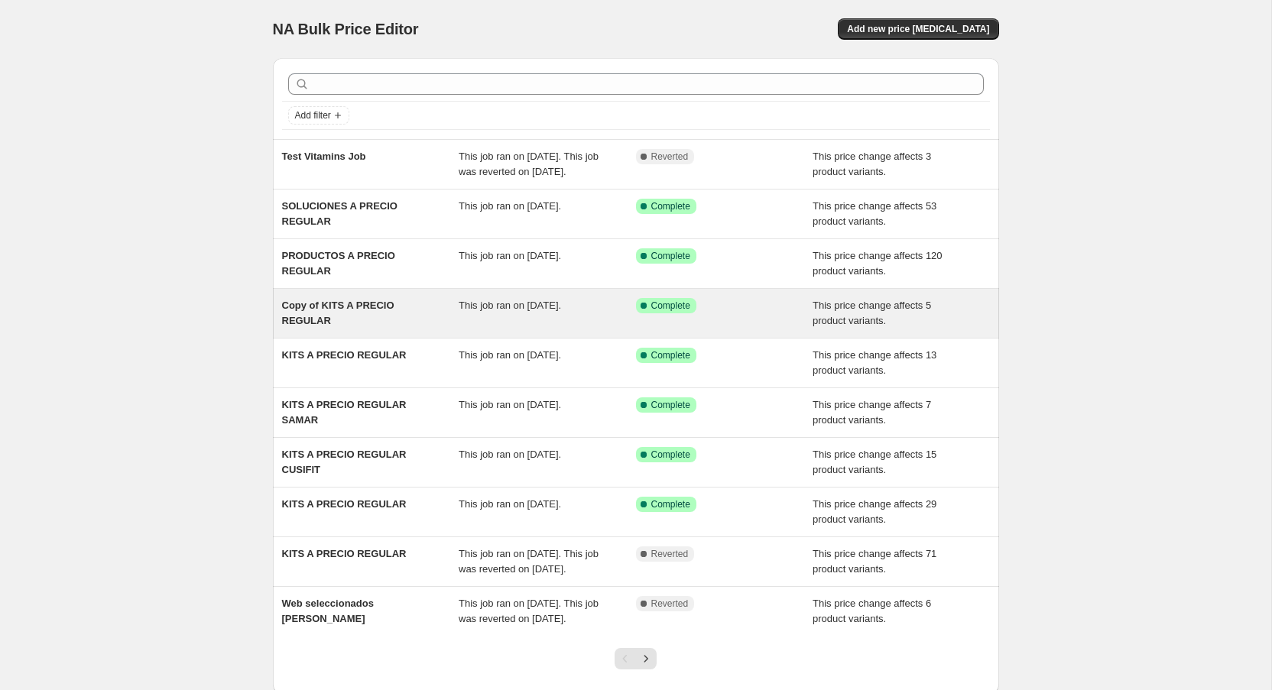
click at [369, 329] on div "Copy of KITS A PRECIO REGULAR" at bounding box center [370, 313] width 177 height 31
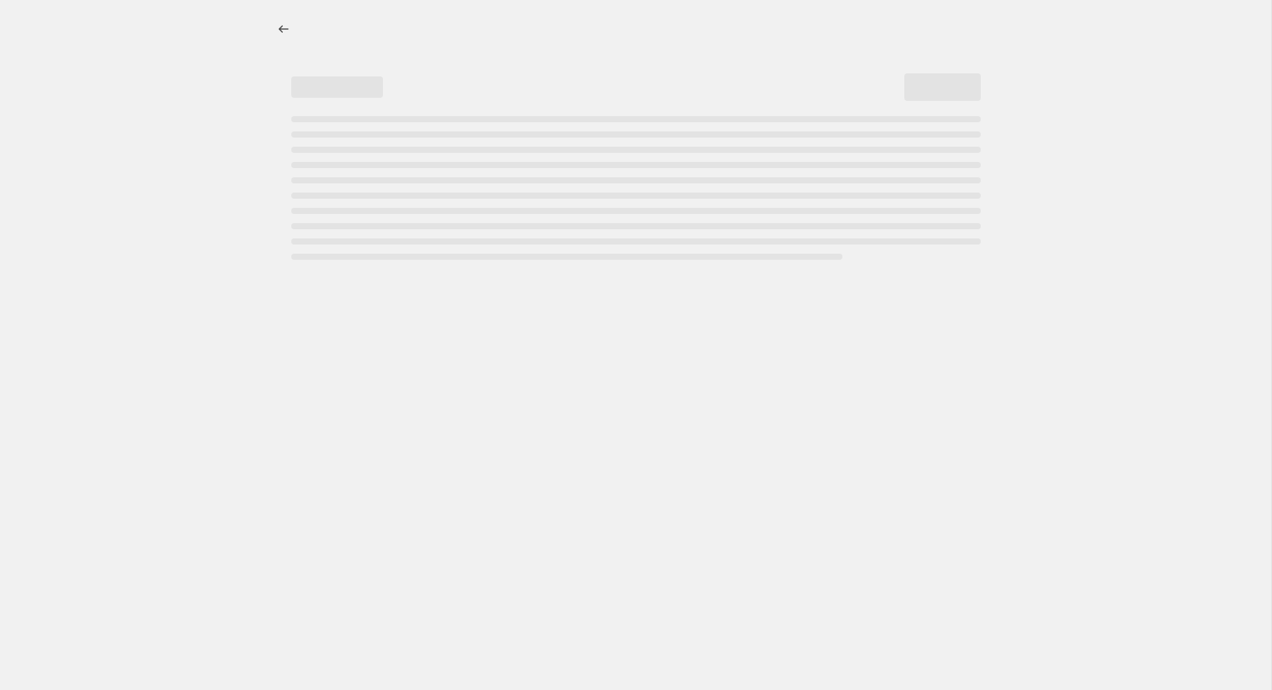
select select "ecap"
select select "no_change"
select select "collection"
select select "title"
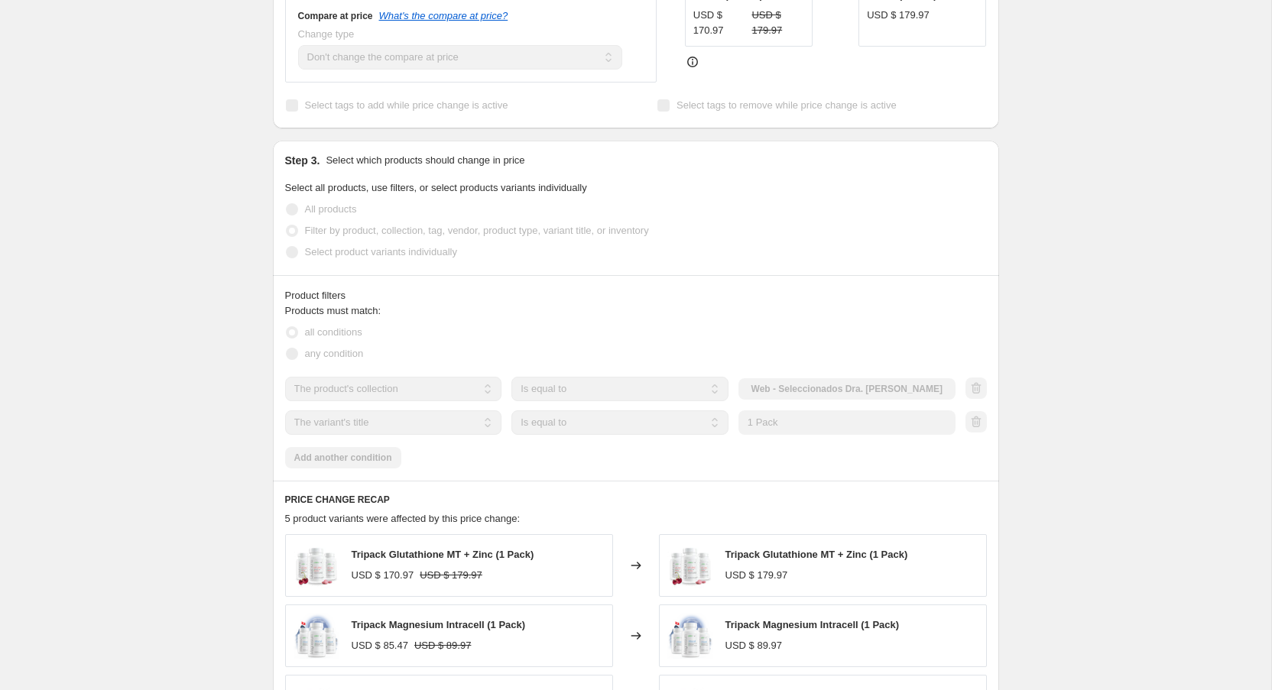
scroll to position [578, 0]
click at [490, 430] on div "Products must match: all conditions any condition The product The product's col…" at bounding box center [636, 383] width 702 height 165
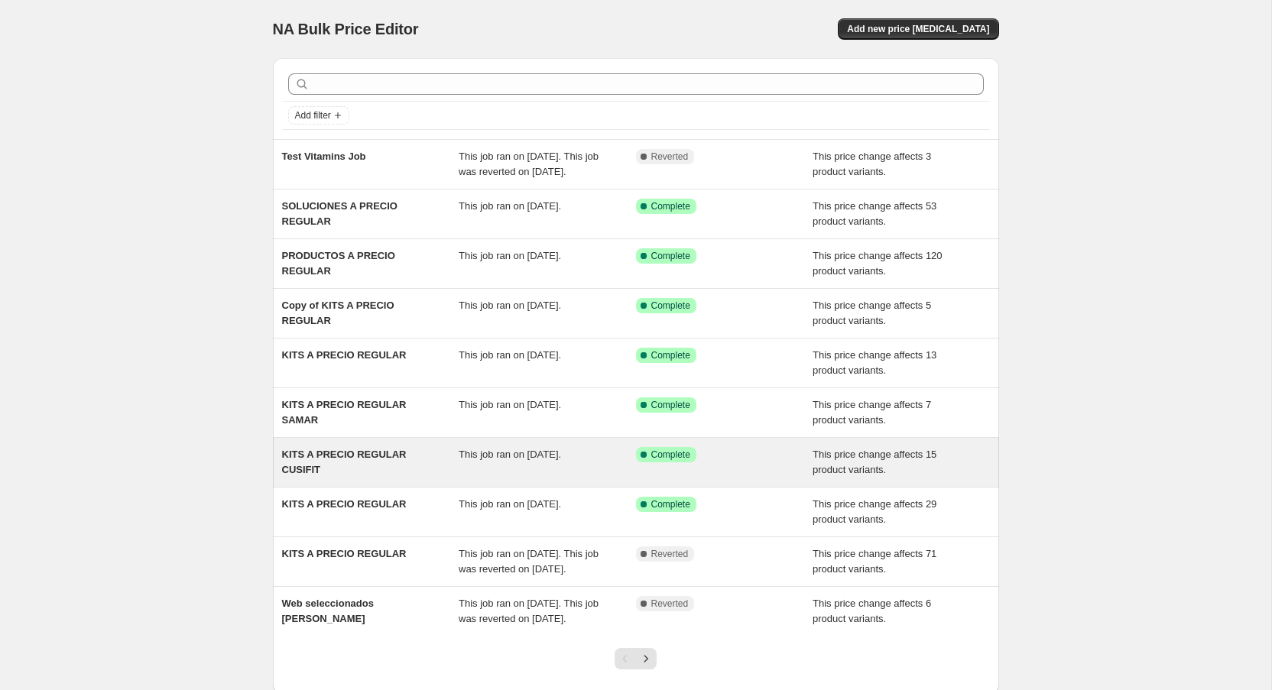
click at [315, 469] on span "KITS A PRECIO REGULAR CUSIFIT" at bounding box center [344, 462] width 125 height 27
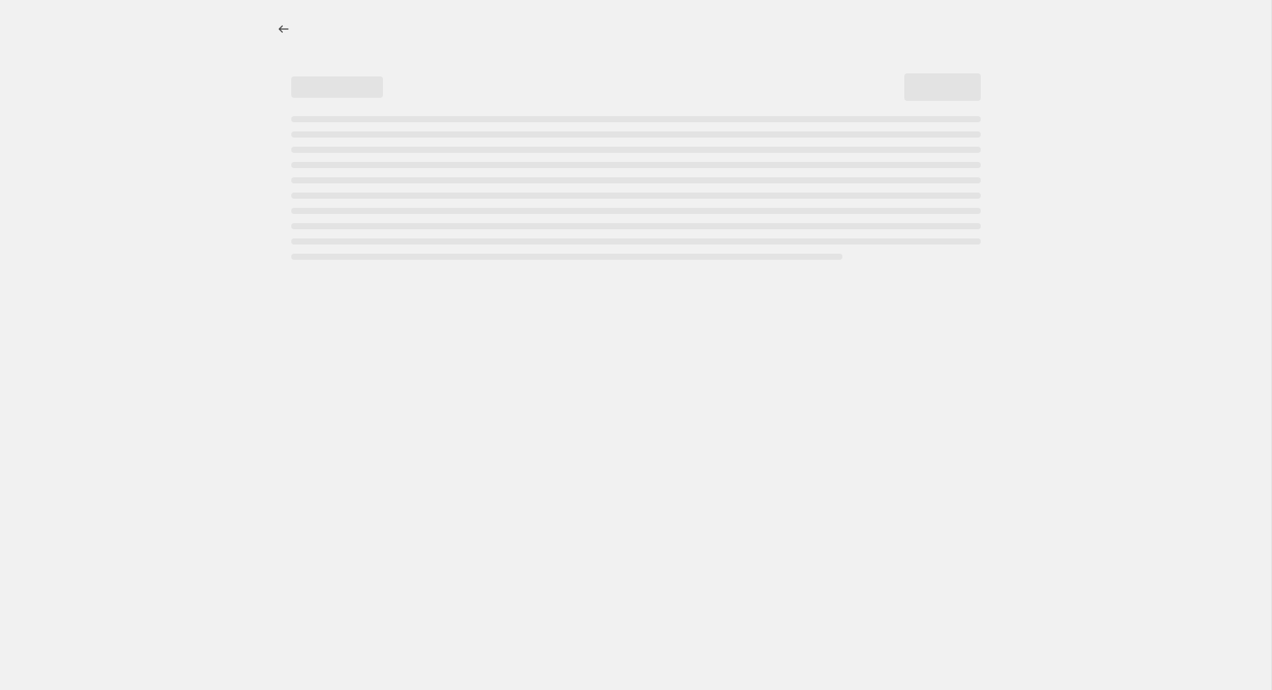
select select "ecap"
select select "no_change"
select select "collection"
select select "title"
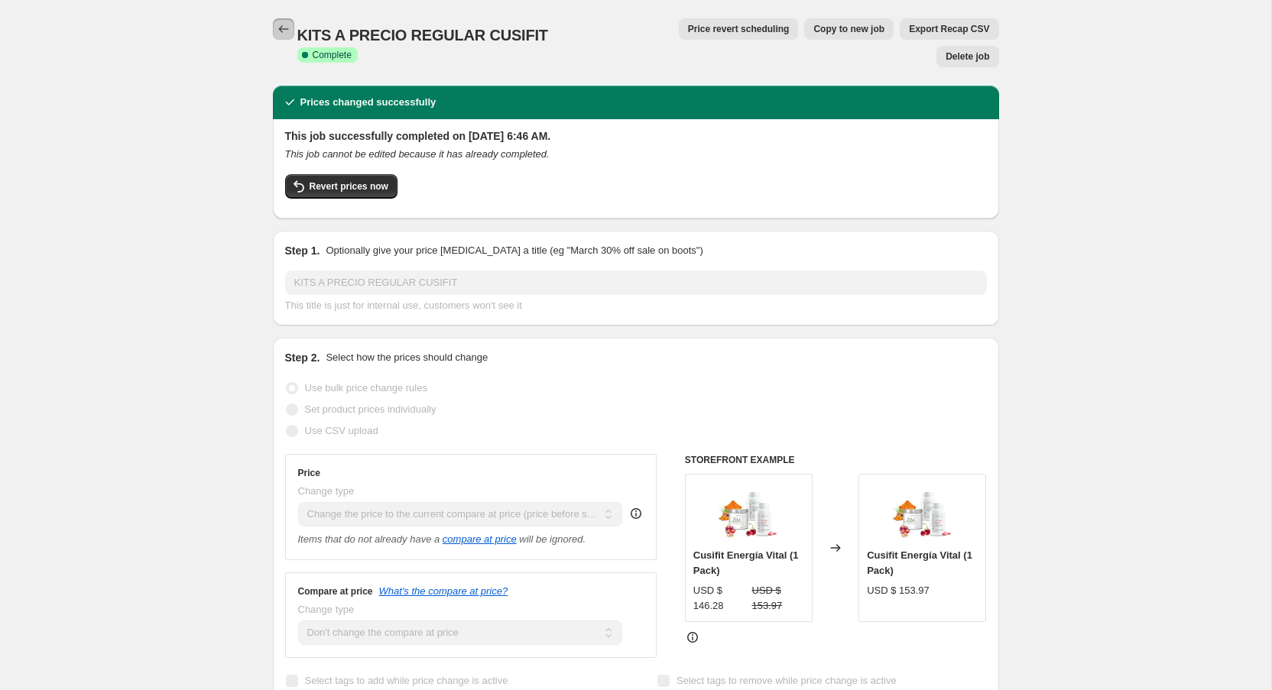
click at [281, 31] on icon "Price change jobs" at bounding box center [283, 28] width 15 height 15
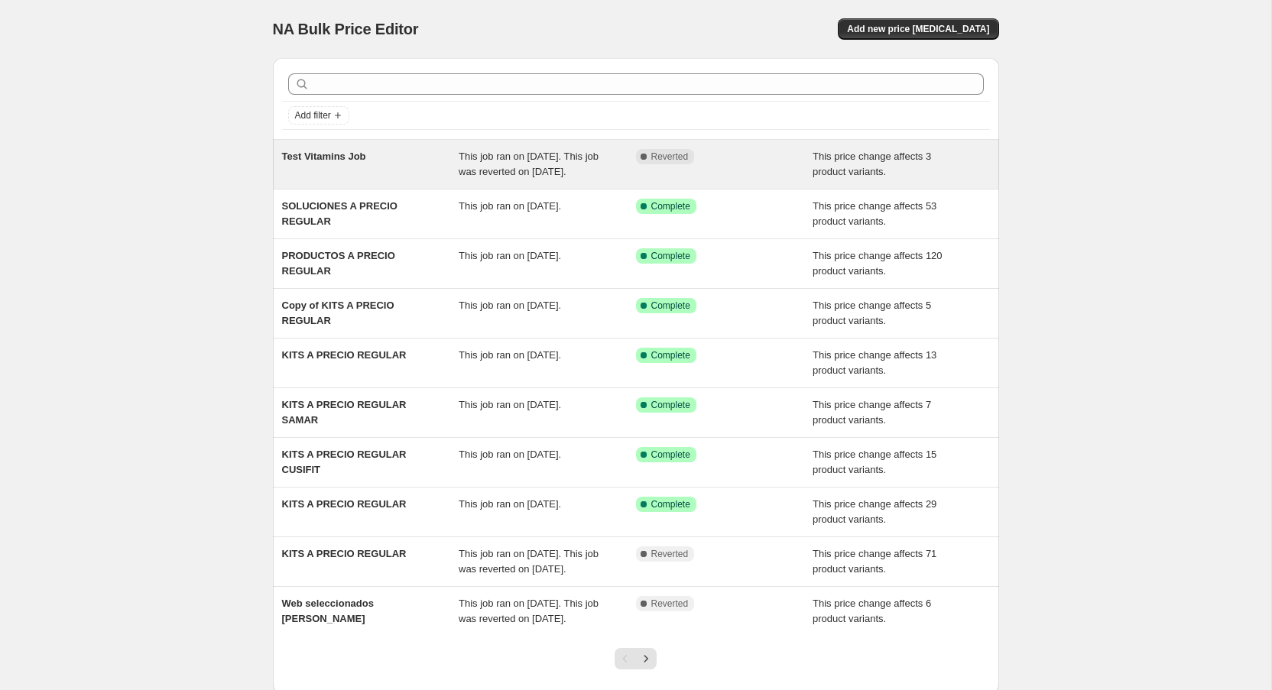
click at [398, 167] on div "Test Vitamins Job" at bounding box center [370, 164] width 177 height 31
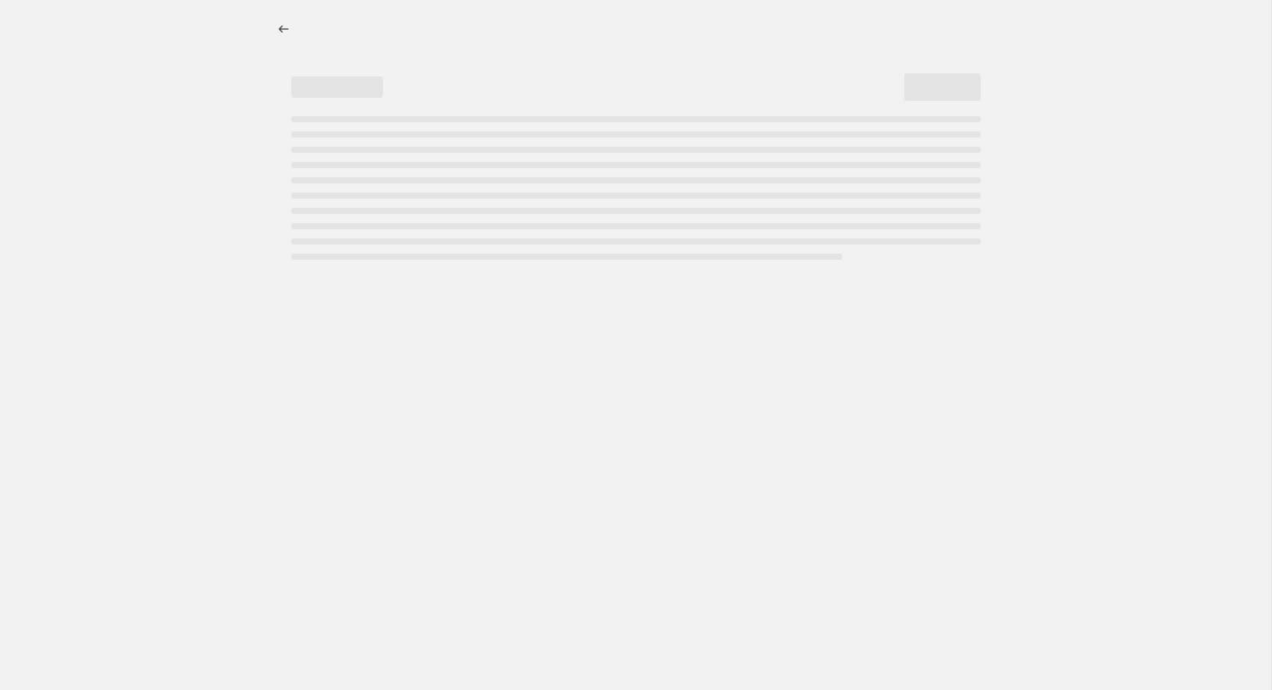
select select "ecap"
select select "no_change"
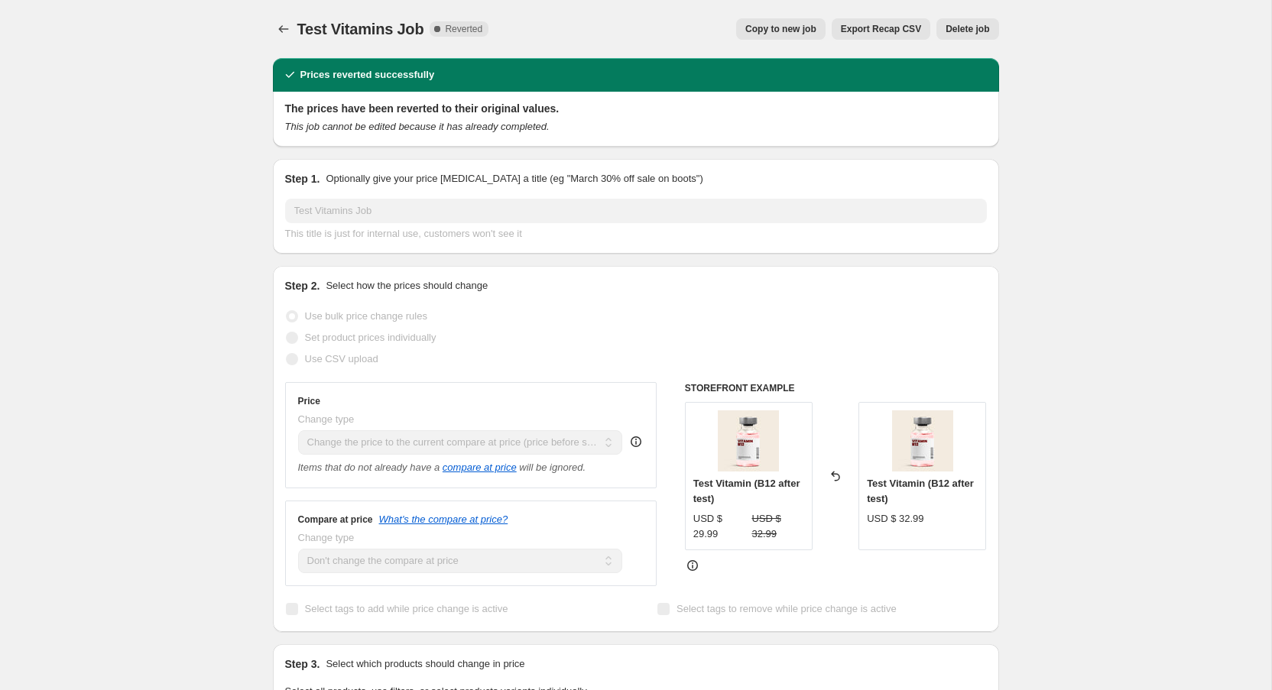
click at [804, 31] on span "Copy to new job" at bounding box center [781, 29] width 71 height 12
select select "ecap"
select select "no_change"
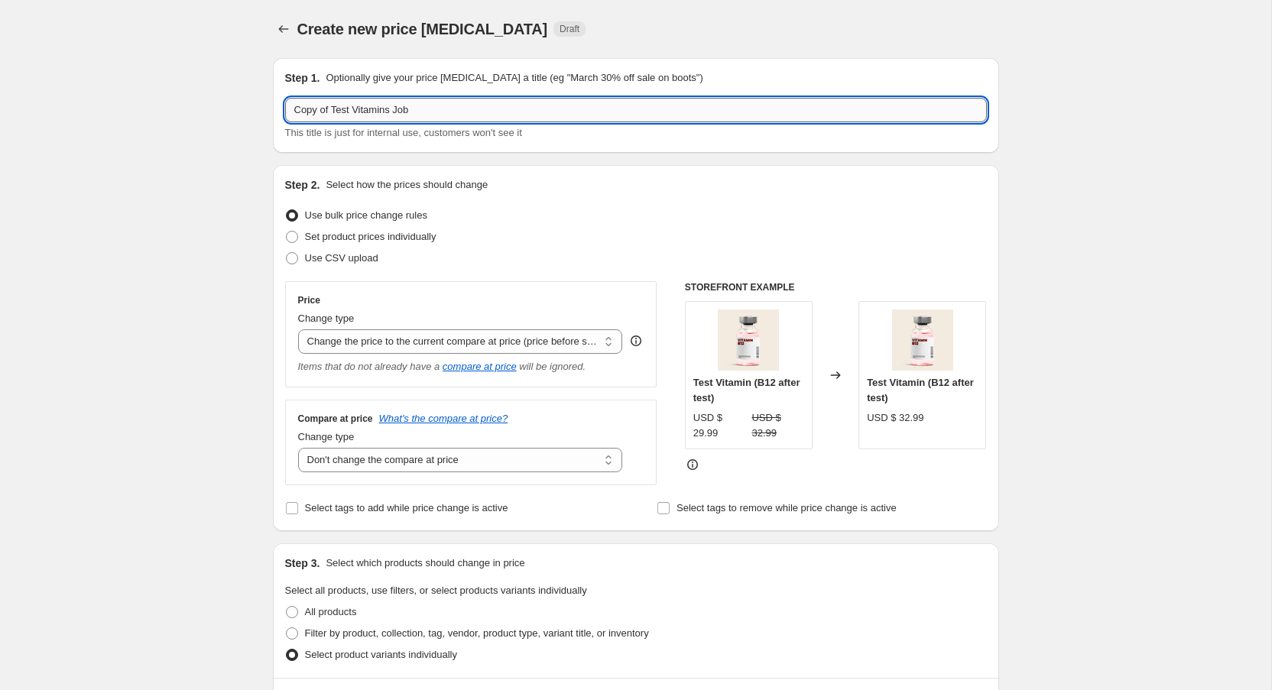
drag, startPoint x: 411, startPoint y: 112, endPoint x: 288, endPoint y: 125, distance: 123.0
click at [288, 122] on input "Copy of Test Vitamins Job" at bounding box center [636, 110] width 702 height 24
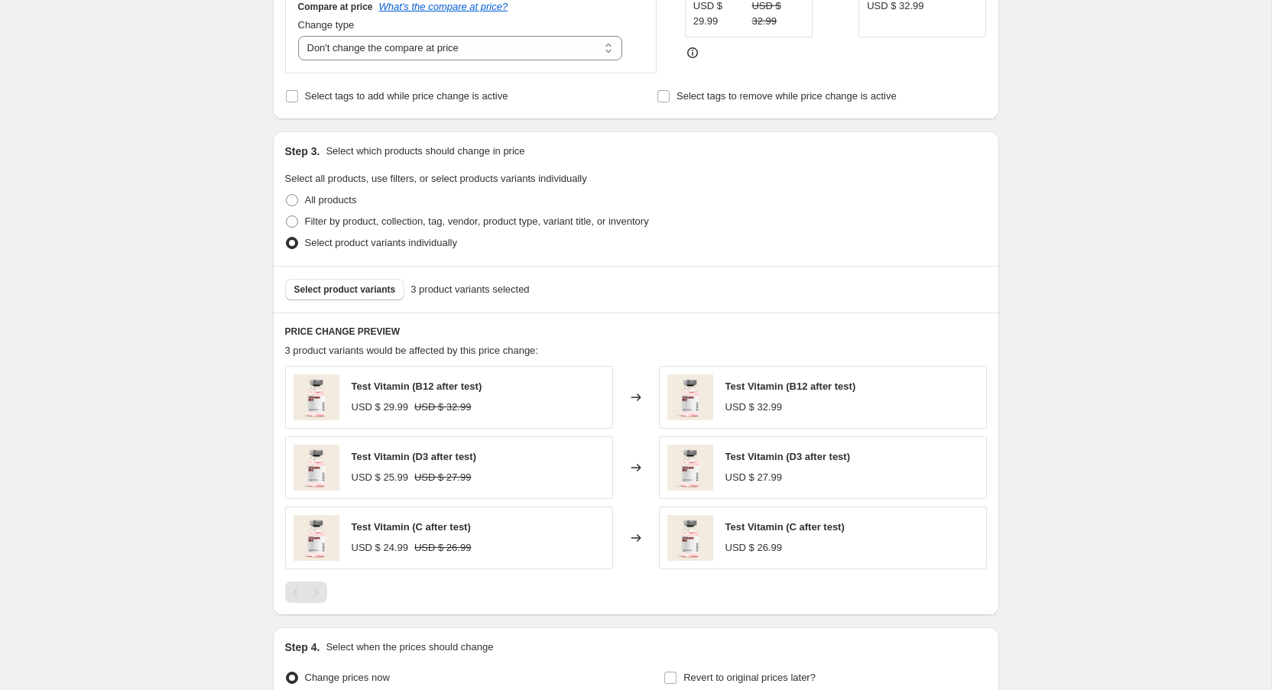
scroll to position [413, 0]
click at [370, 285] on span "Select product variants" at bounding box center [345, 289] width 102 height 12
click at [294, 223] on span at bounding box center [292, 224] width 12 height 12
click at [287, 219] on input "Filter by product, collection, tag, vendor, product type, variant title, or inv…" at bounding box center [286, 218] width 1 height 1
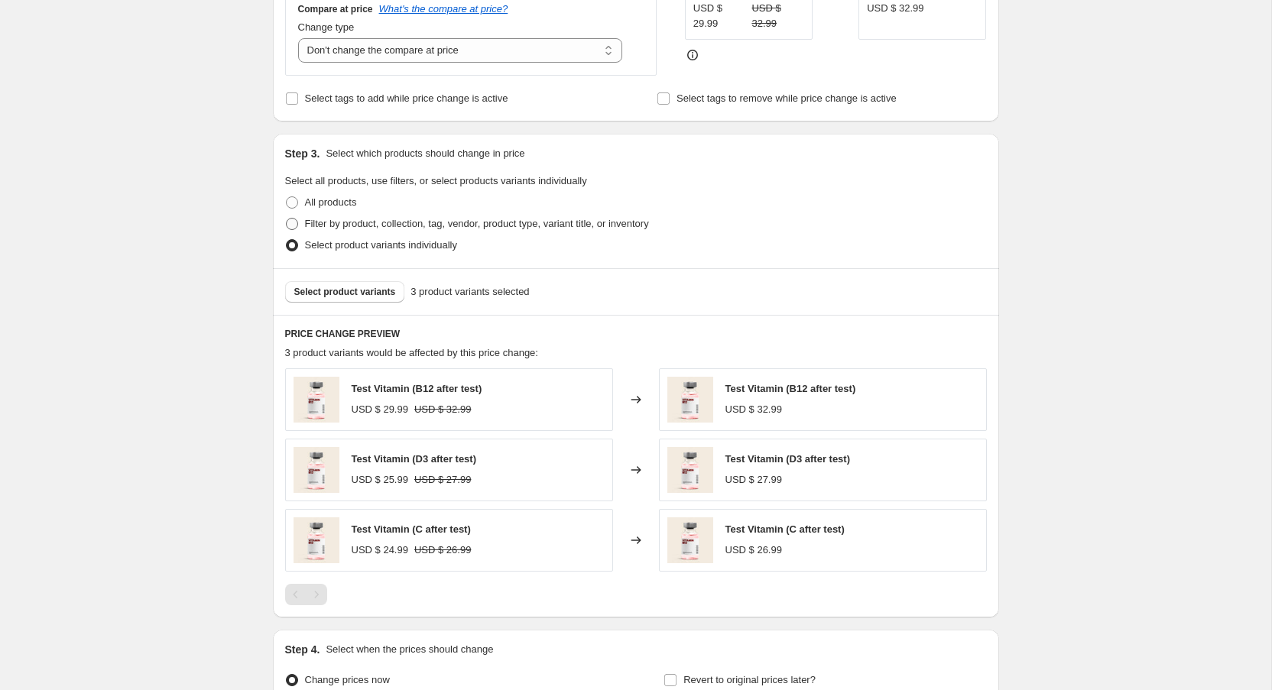
radio input "true"
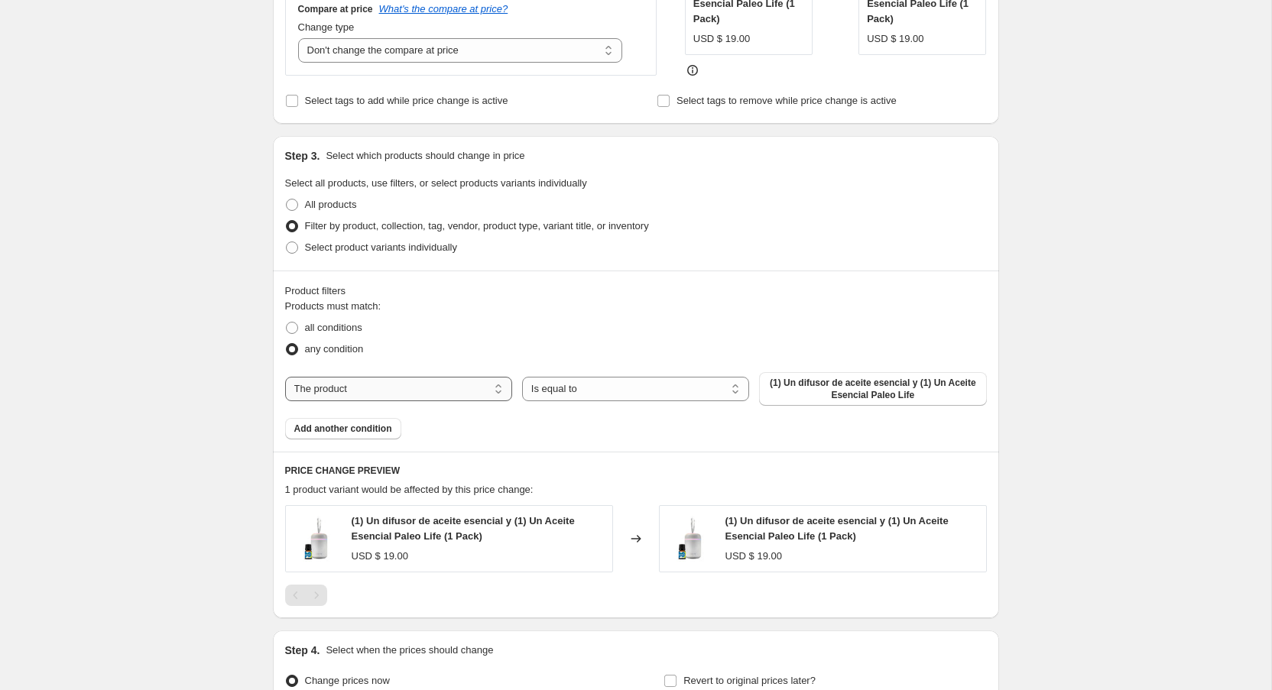
click at [285, 377] on select "The product The product's collection The product's tag The product's vendor The…" at bounding box center [398, 389] width 227 height 24
select select "title"
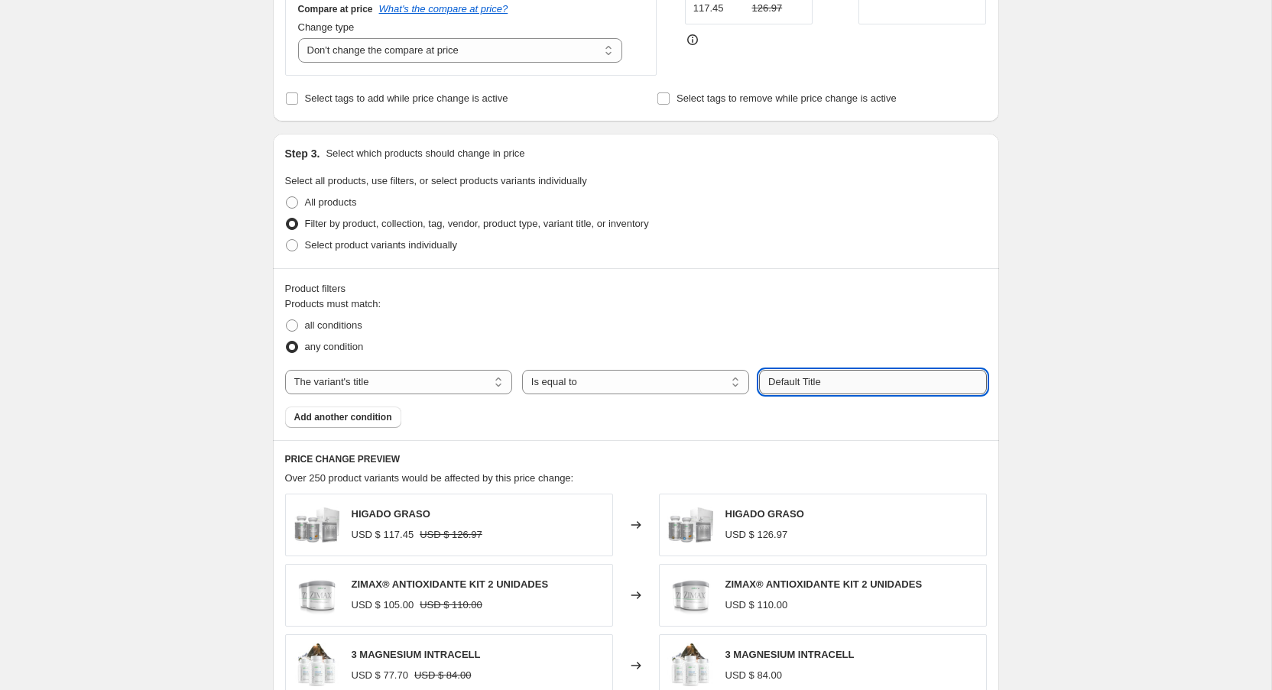
click at [840, 380] on input "Default Title" at bounding box center [872, 382] width 227 height 24
type input "D"
type input "B12 after test"
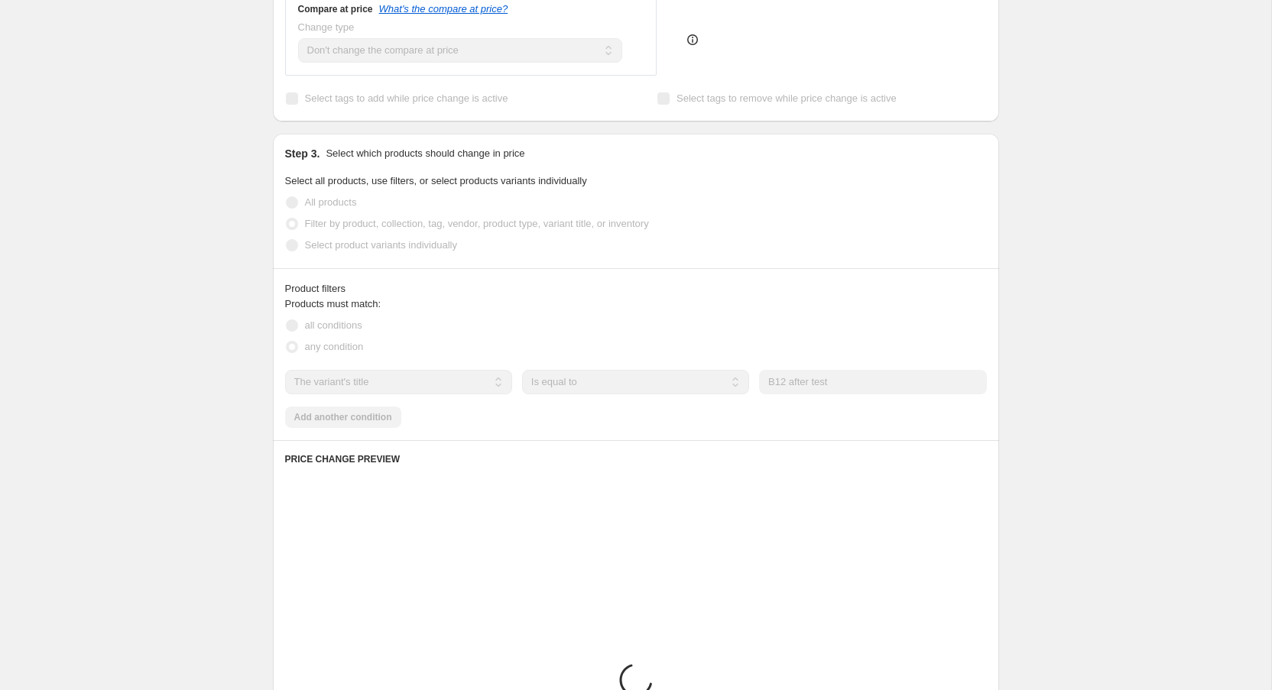
click at [792, 306] on div "Products must match: all conditions any condition The product The product's col…" at bounding box center [636, 363] width 702 height 132
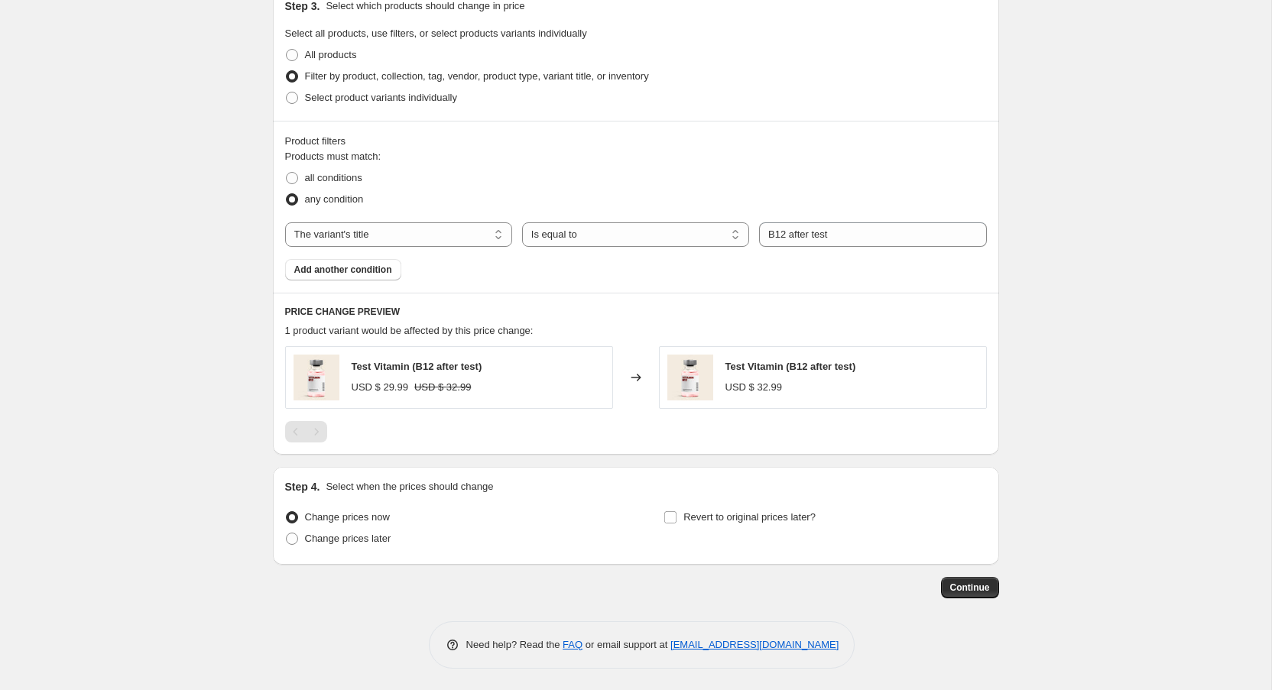
scroll to position [560, 0]
click at [958, 582] on span "Continue" at bounding box center [970, 586] width 40 height 12
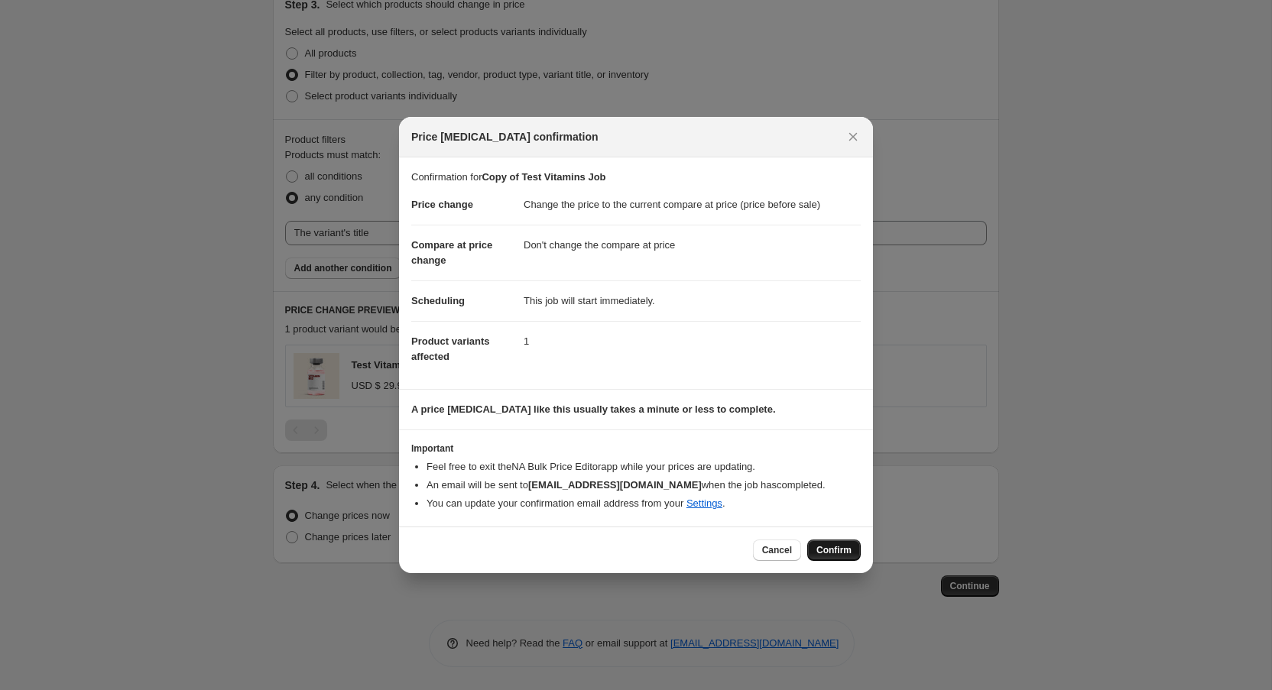
click at [848, 554] on span "Confirm" at bounding box center [834, 550] width 35 height 12
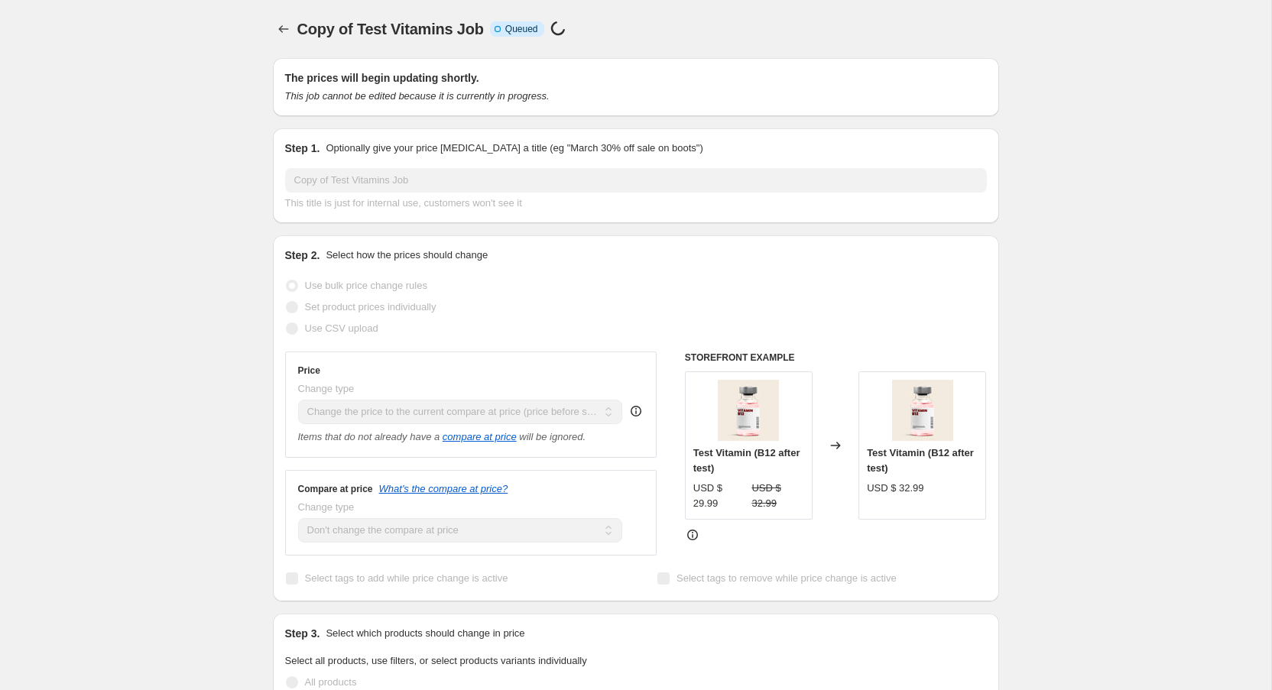
select select "ecap"
select select "no_change"
select select "title"
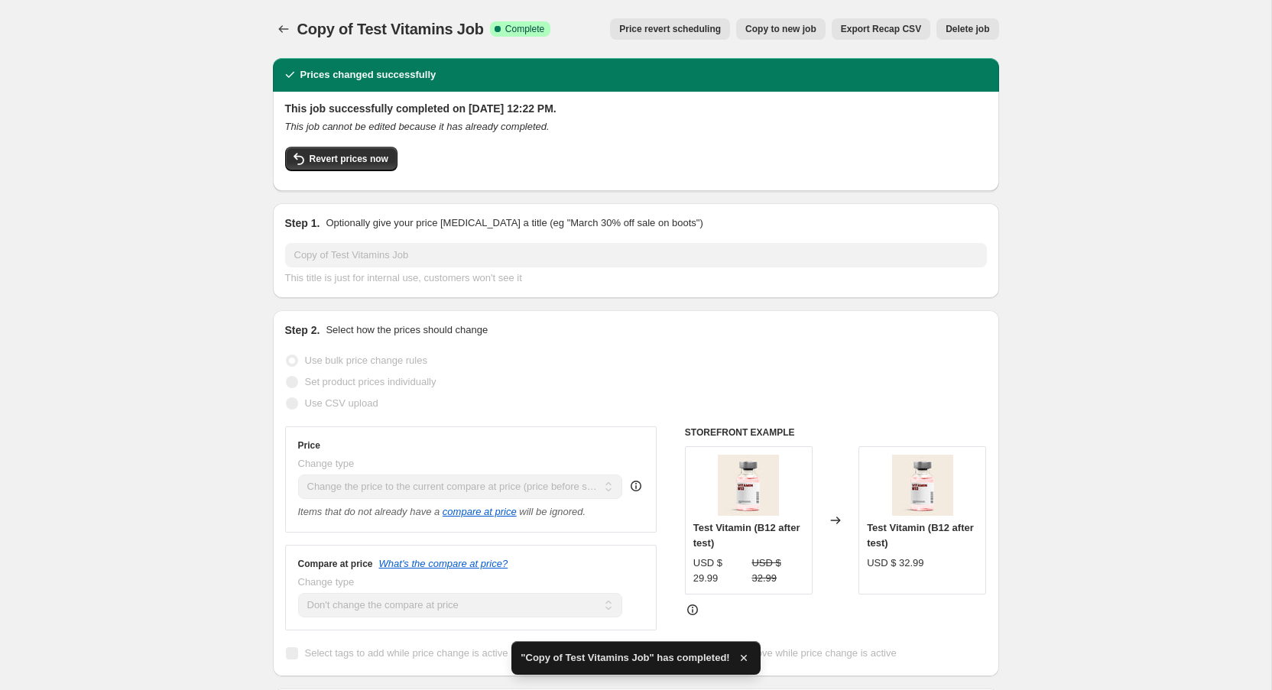
click at [189, 83] on div "Copy of Test Vitamins Job. This page is ready Copy of Test Vitamins Job Success…" at bounding box center [636, 680] width 1272 height 1361
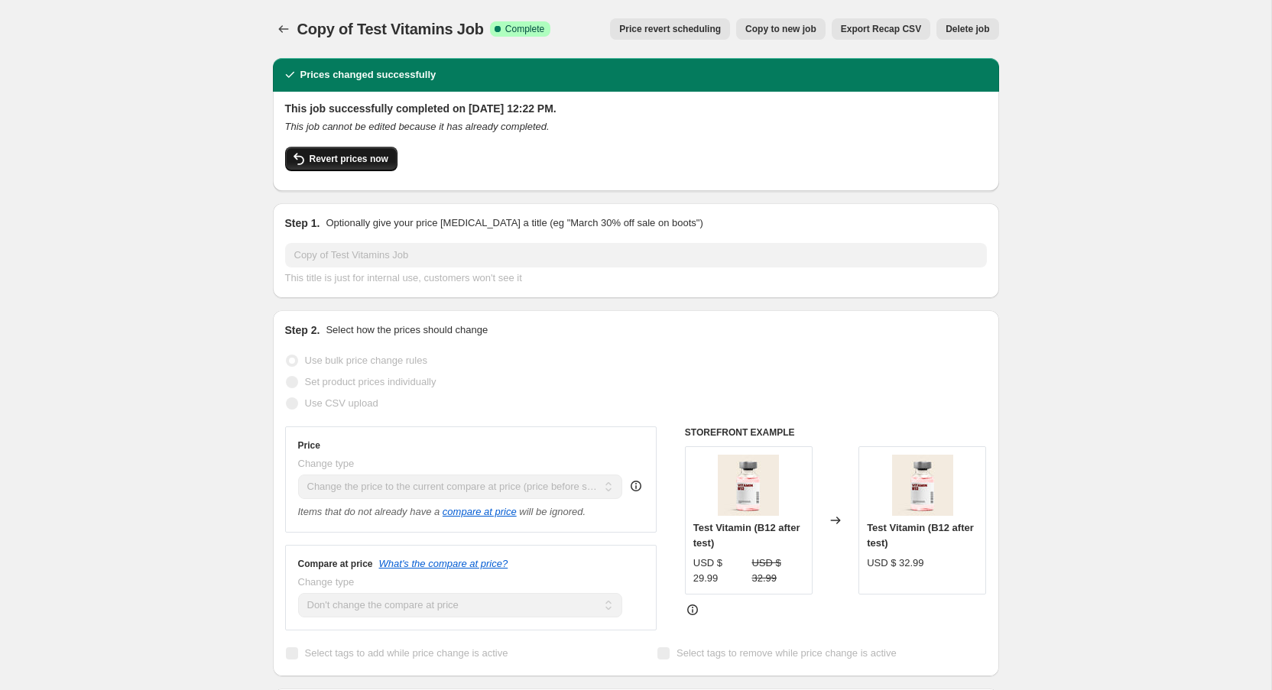
click at [304, 154] on icon "button" at bounding box center [299, 159] width 18 height 18
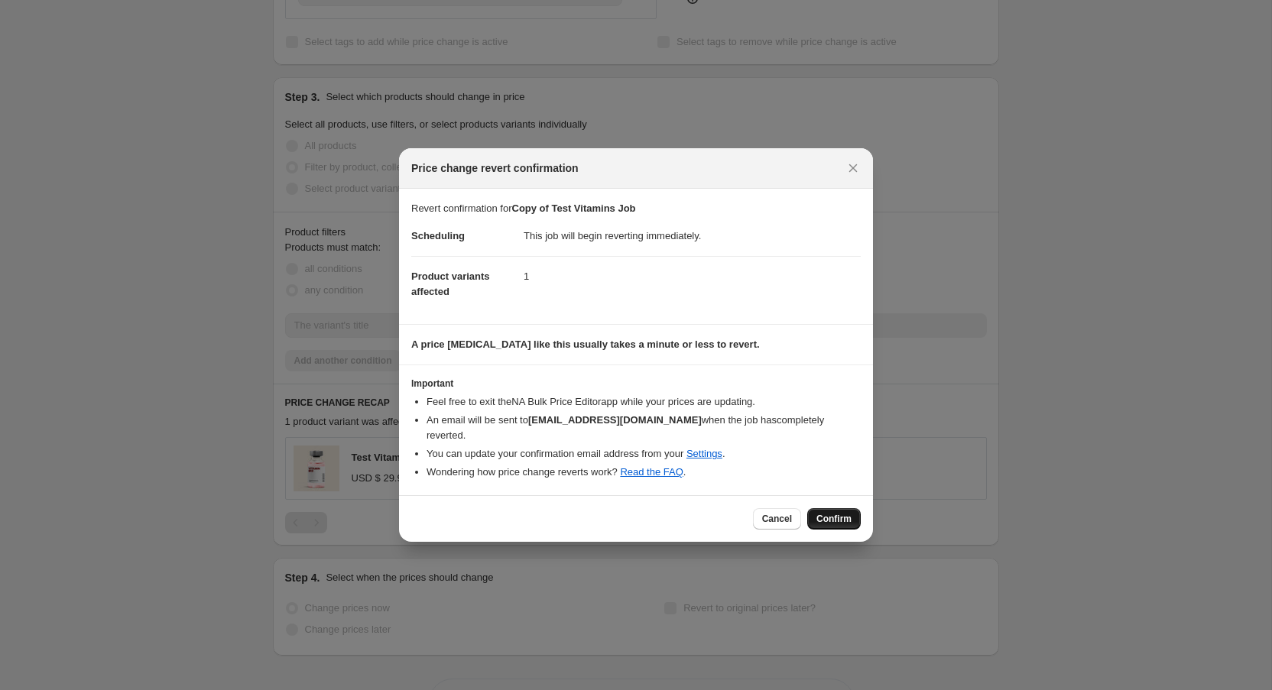
click at [837, 514] on span "Confirm" at bounding box center [834, 519] width 35 height 12
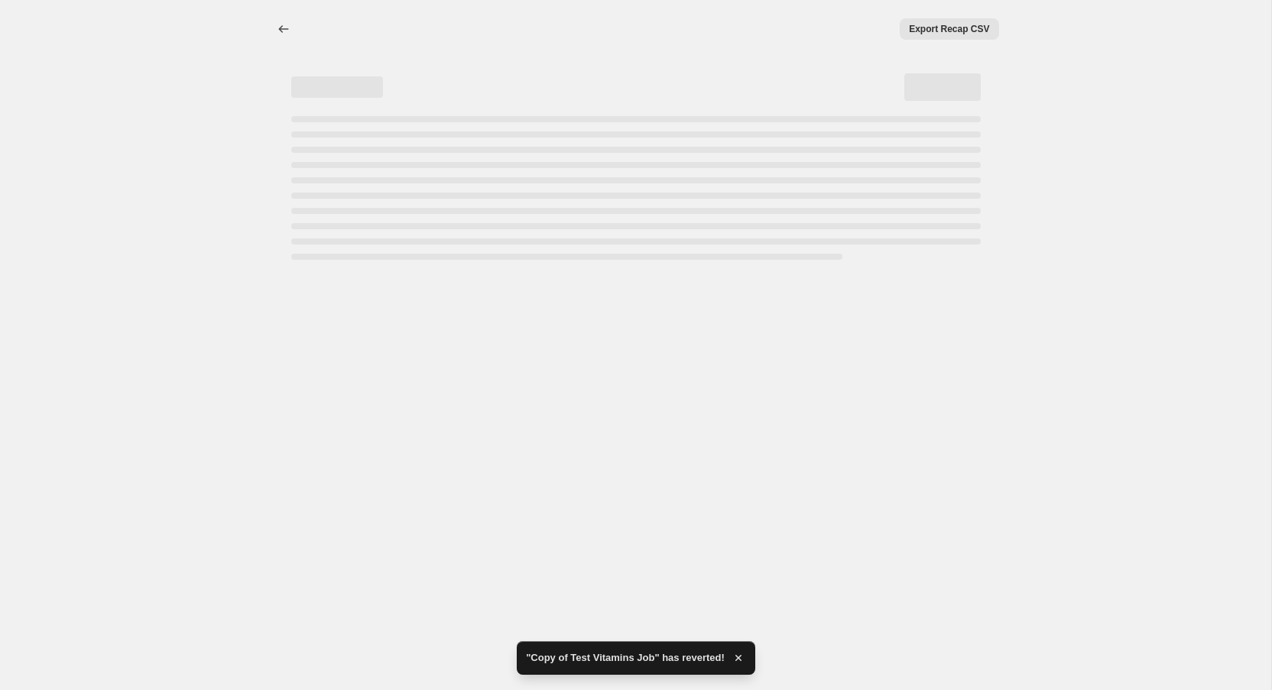
select select "ecap"
select select "no_change"
select select "title"
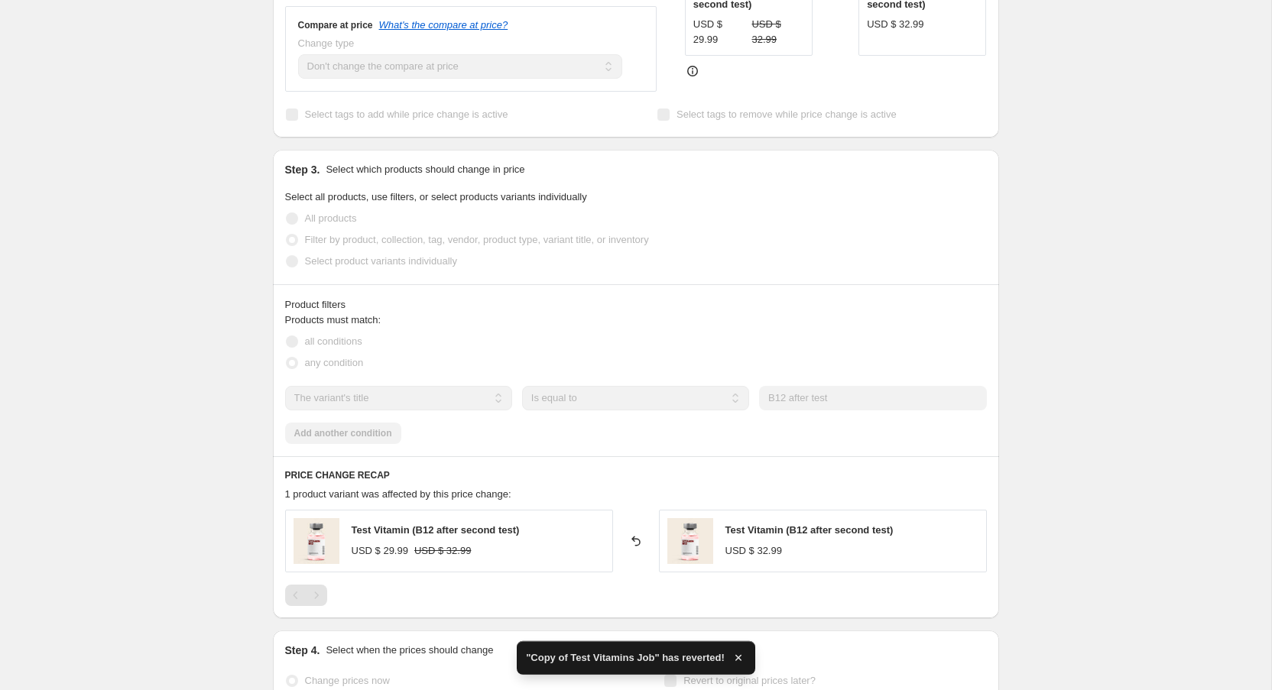
scroll to position [495, 0]
